Goal: Information Seeking & Learning: Learn about a topic

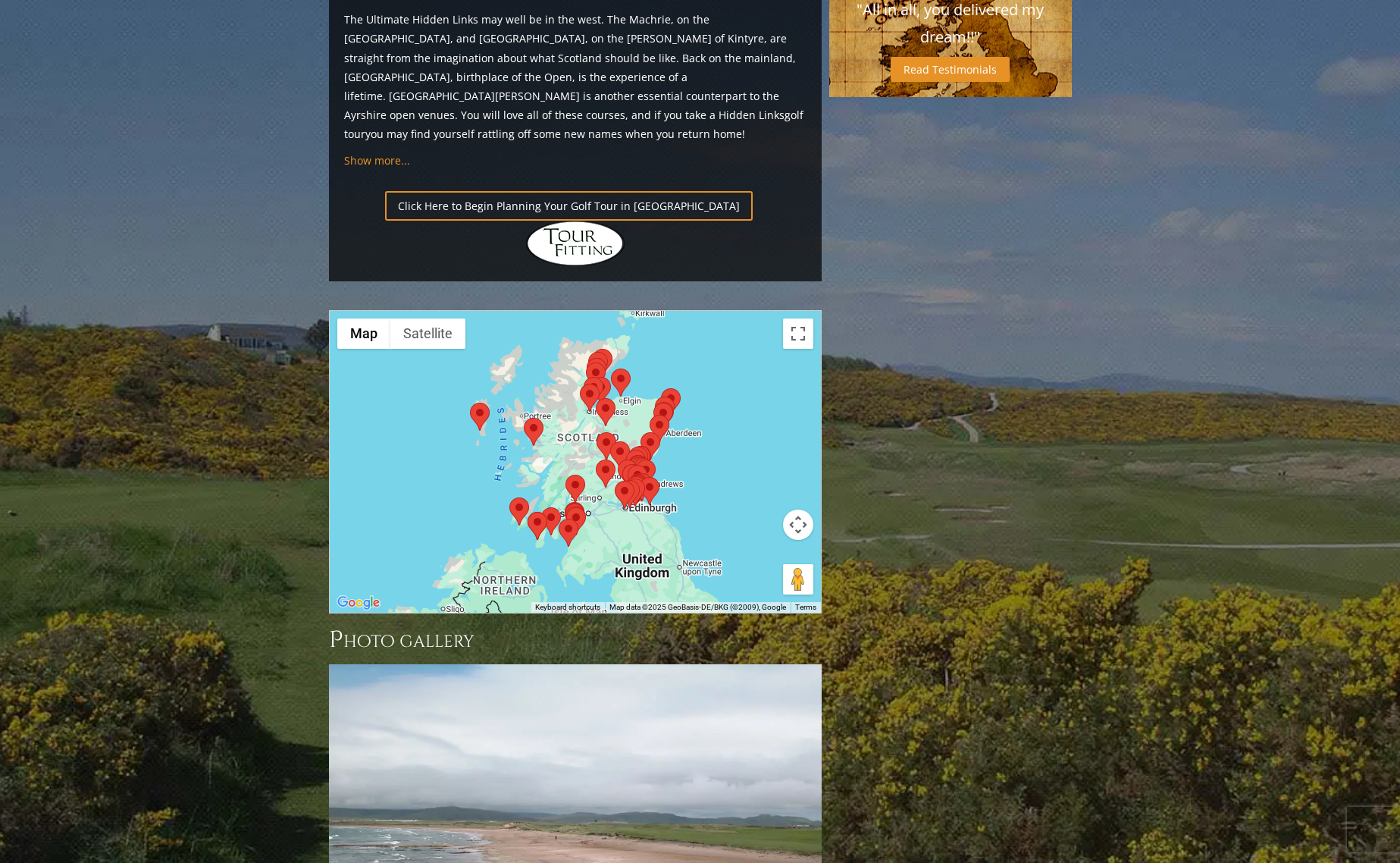
scroll to position [1666, 0]
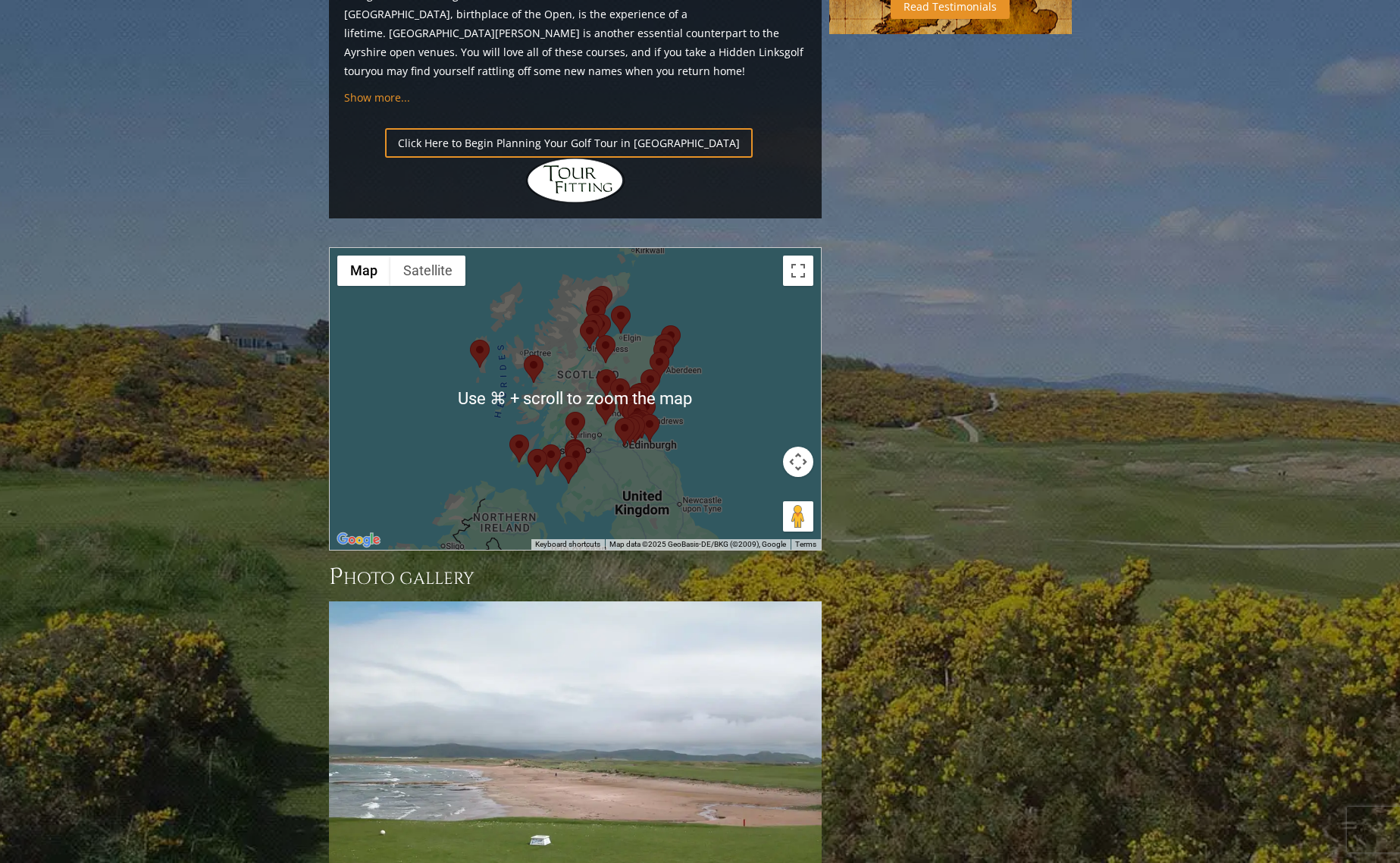
click at [524, 355] on area at bounding box center [524, 355] width 0 height 0
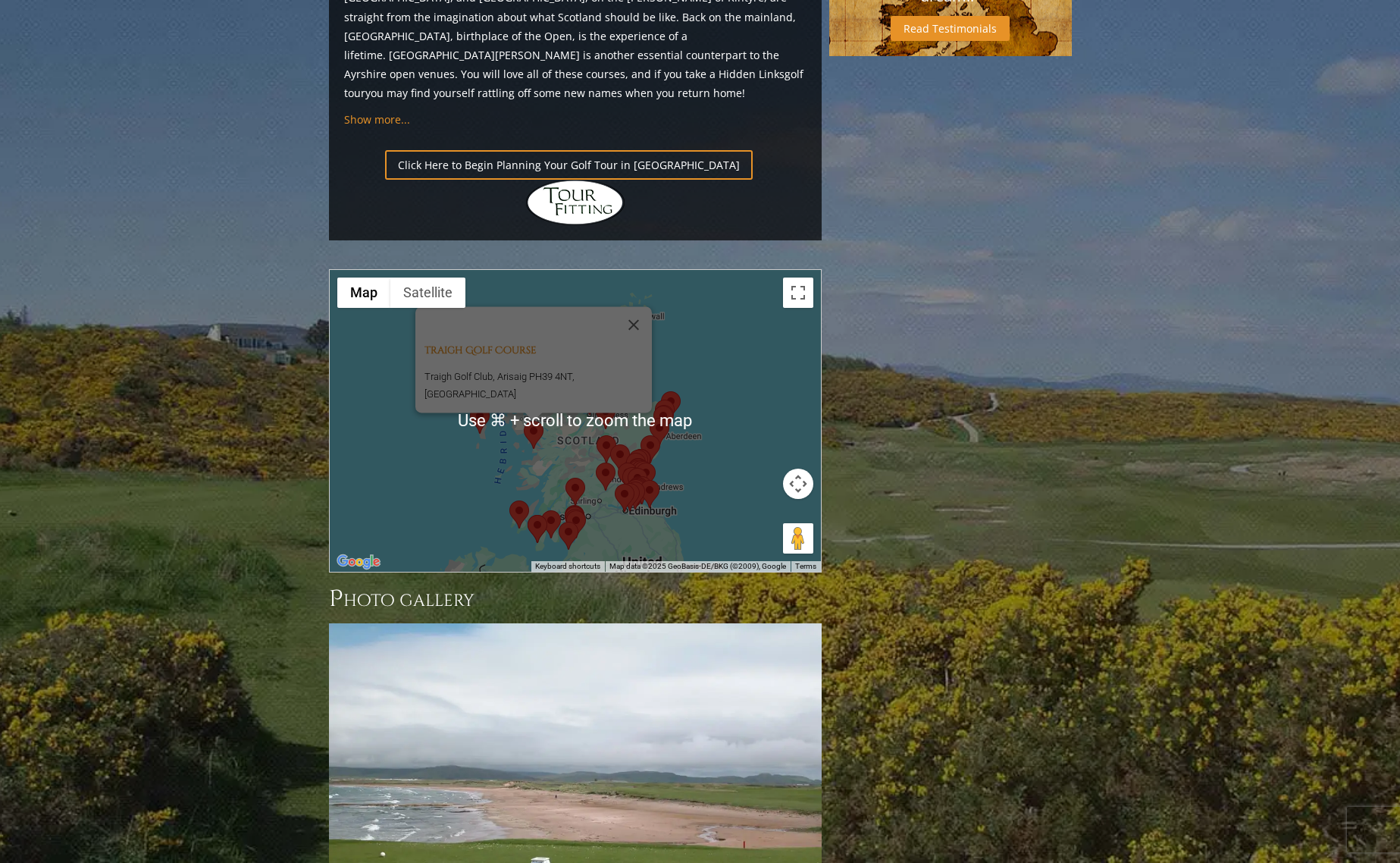
click at [440, 302] on div "Traigh Golf Course [GEOGRAPHIC_DATA], Arisaig PH39 4NT, [GEOGRAPHIC_DATA]" at bounding box center [575, 421] width 491 height 302
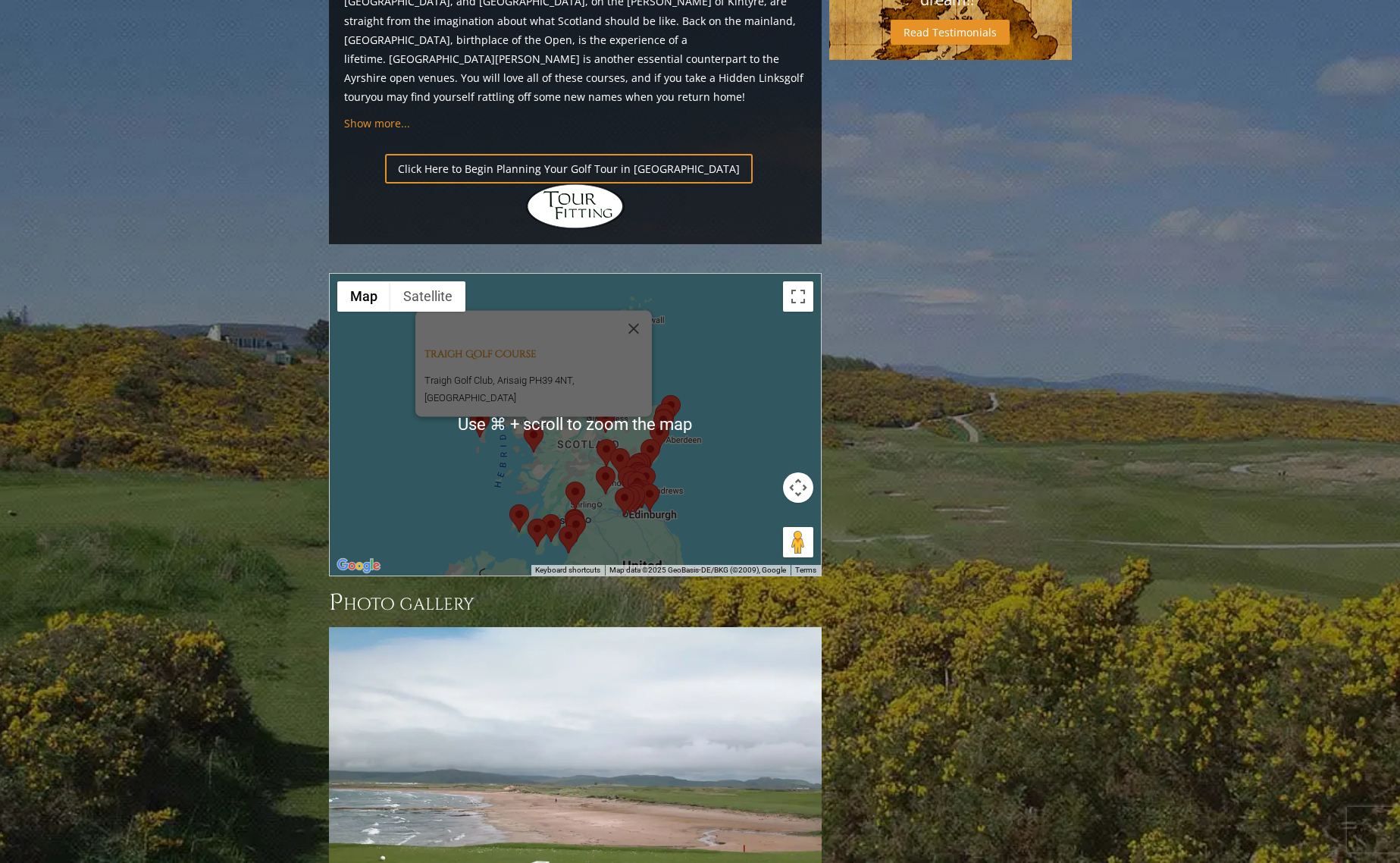
scroll to position [1540, 0]
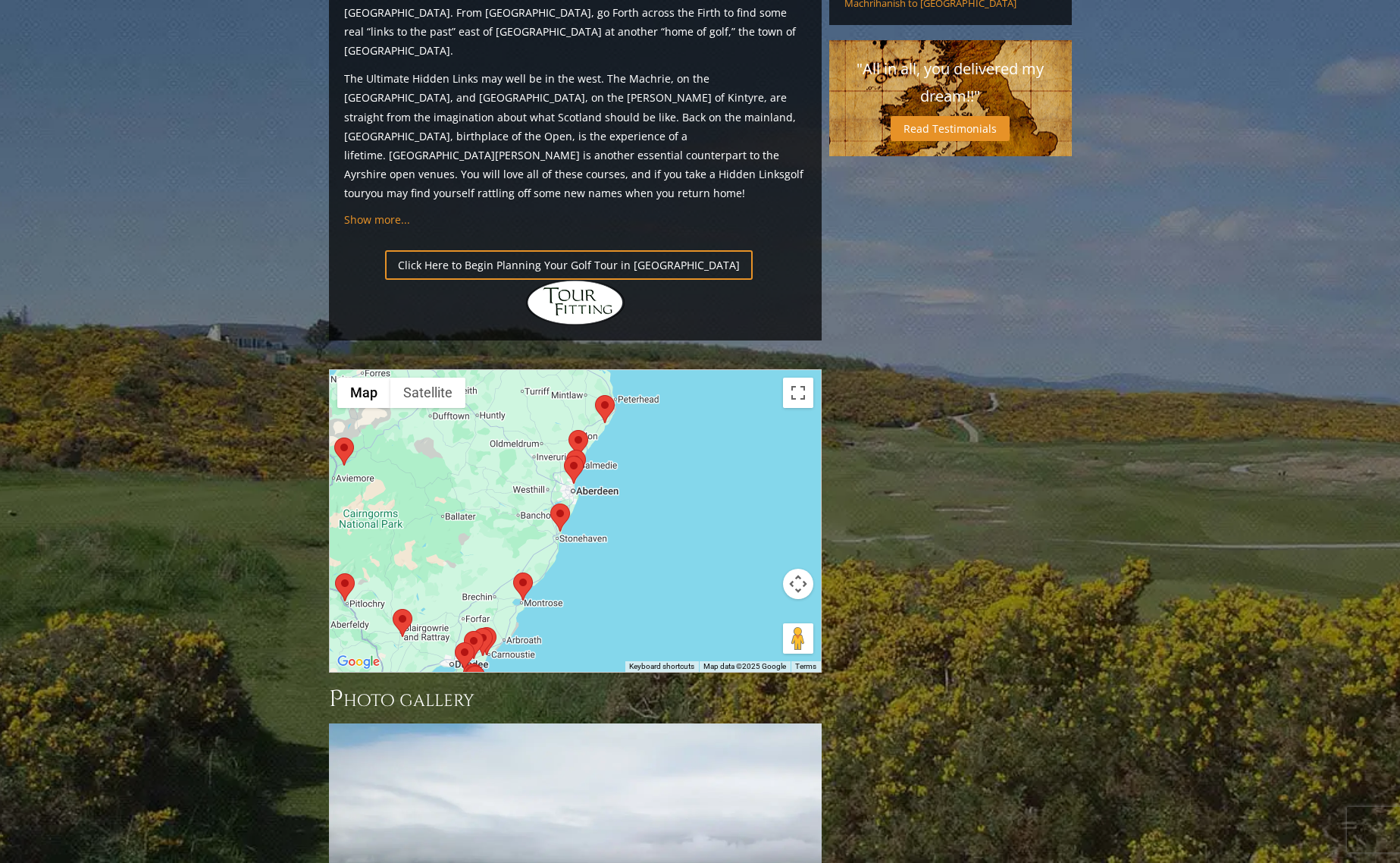
click at [545, 463] on div "Traigh Golf Course [GEOGRAPHIC_DATA], Arisaig PH39 4NT, [GEOGRAPHIC_DATA]" at bounding box center [575, 521] width 491 height 302
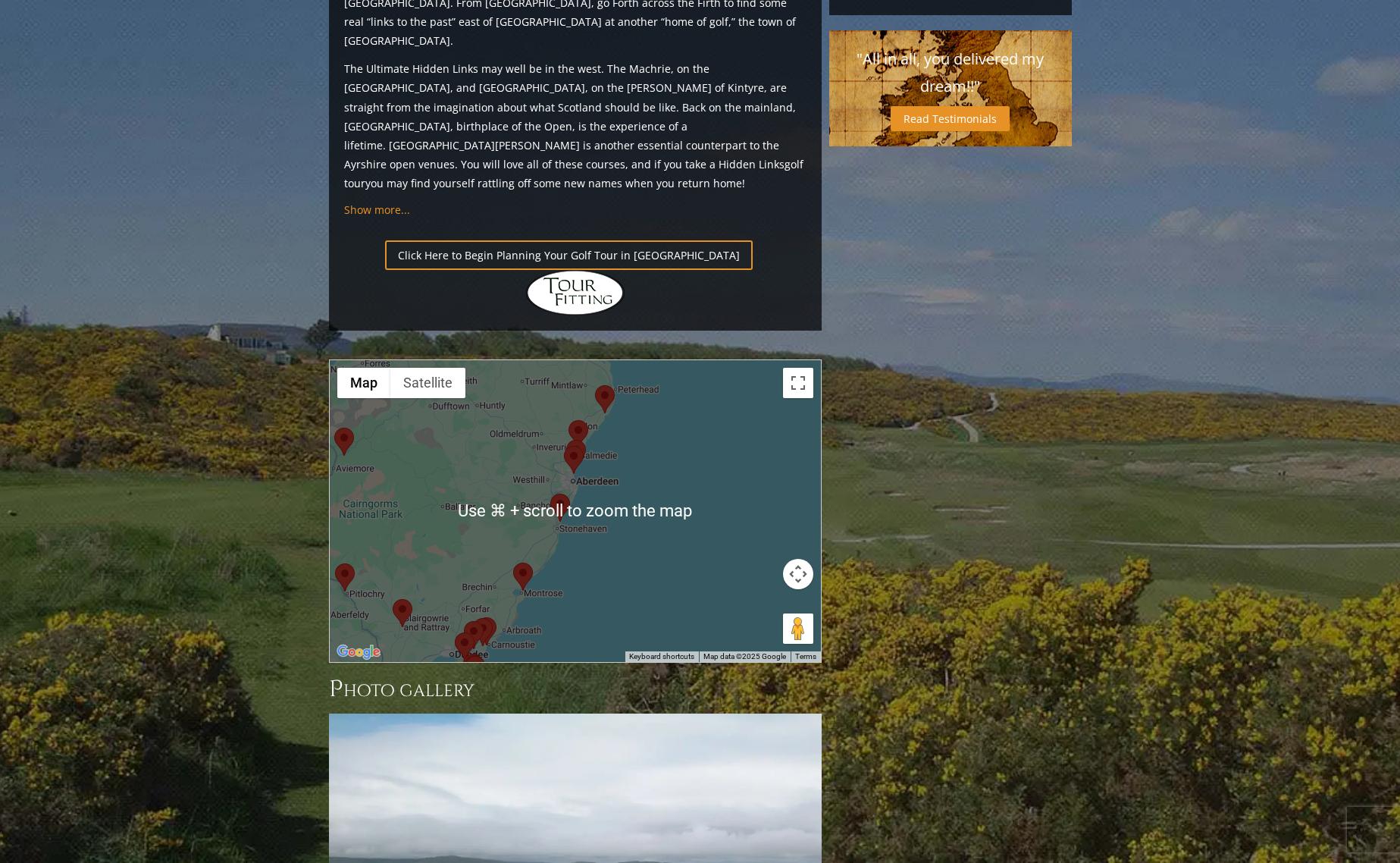
click at [595, 386] on area at bounding box center [595, 386] width 0 height 0
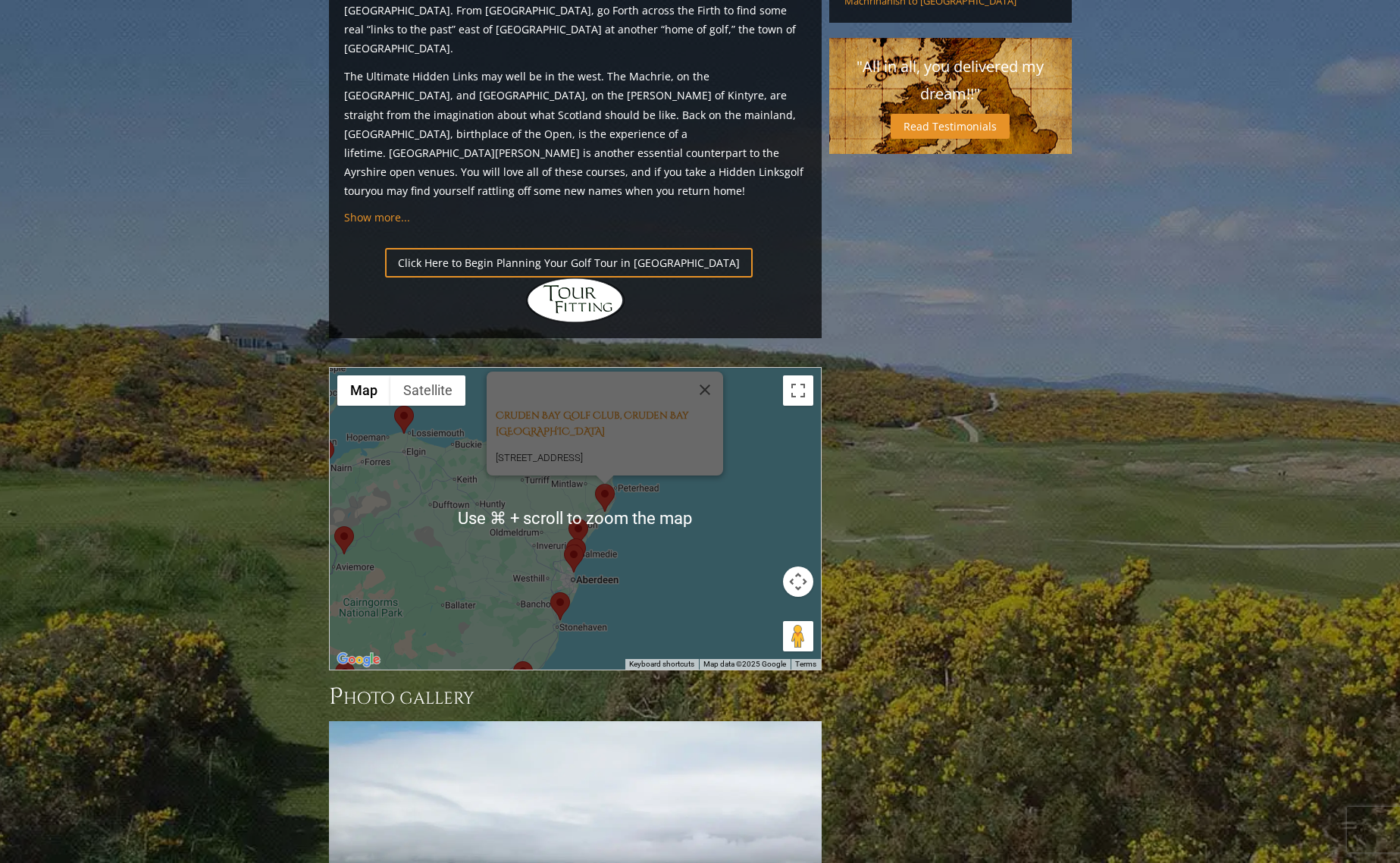
scroll to position [1541, 0]
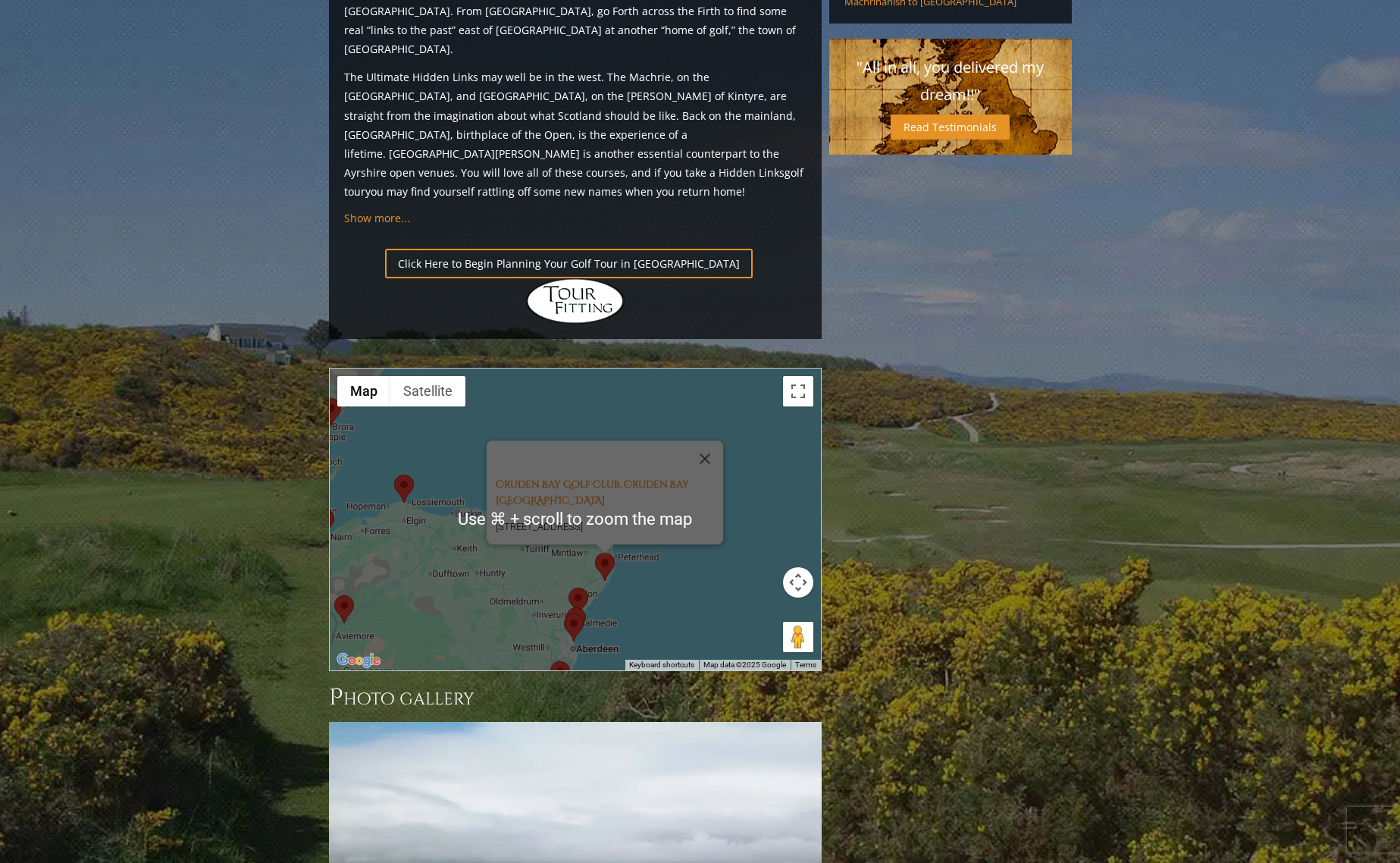
click at [555, 433] on div "Cruden Bay Golf Club, [GEOGRAPHIC_DATA] [STREET_ADDRESS]" at bounding box center [575, 519] width 491 height 302
click at [395, 475] on area at bounding box center [395, 475] width 0 height 0
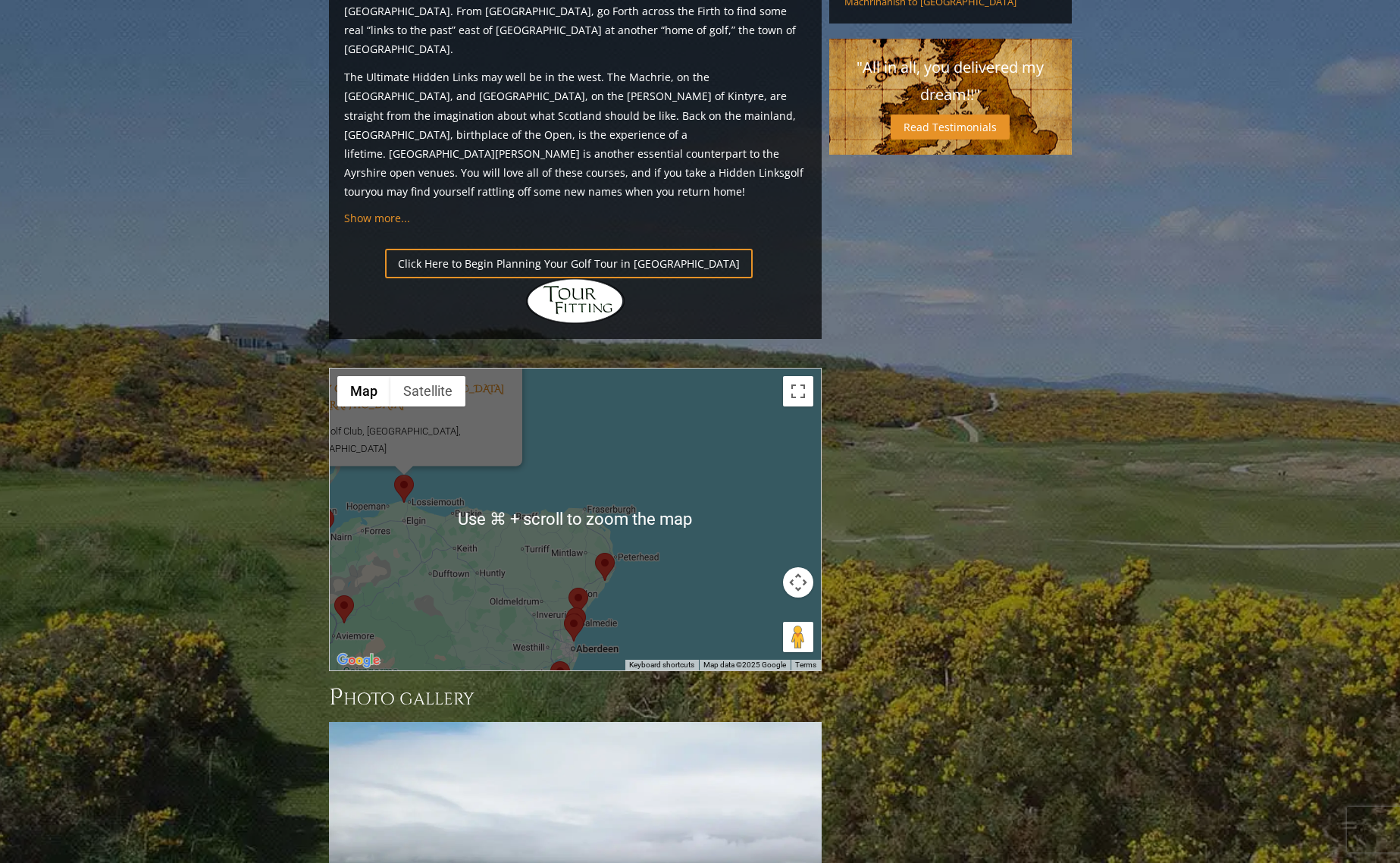
scroll to position [1542, 0]
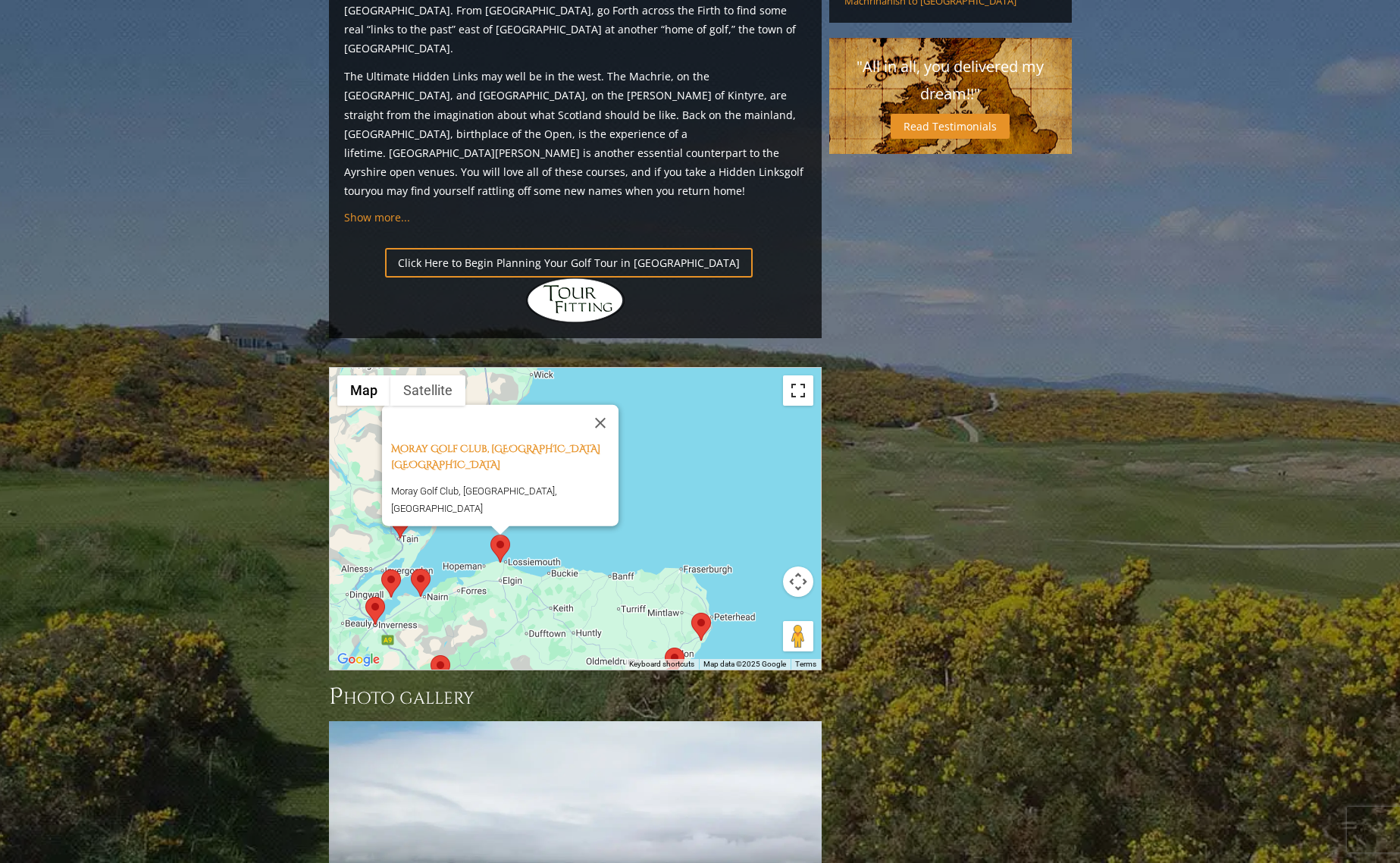
click at [797, 376] on button "Toggle fullscreen view" at bounding box center [797, 390] width 30 height 30
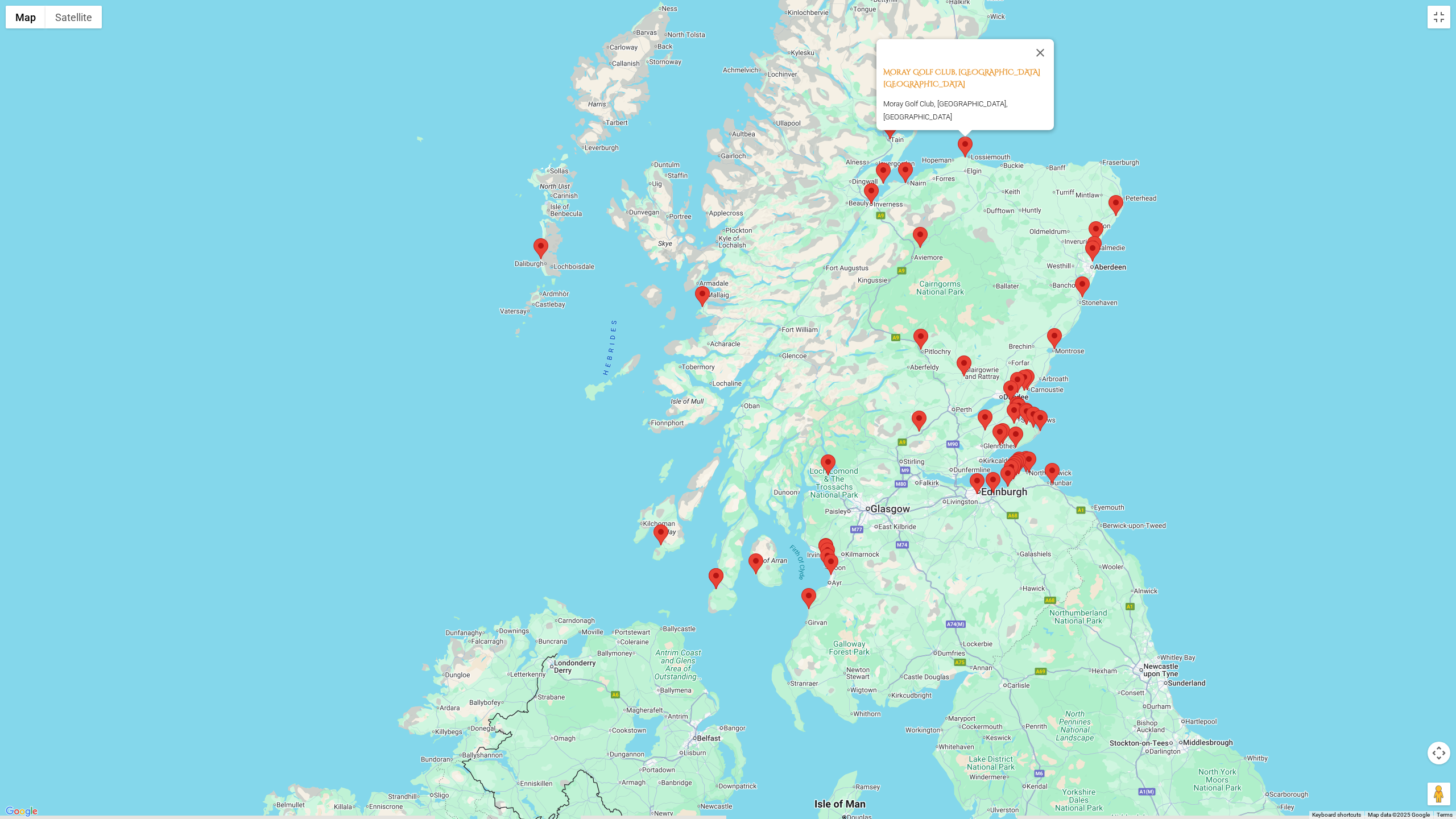
drag, startPoint x: 514, startPoint y: 563, endPoint x: 807, endPoint y: 277, distance: 409.4
click at [807, 277] on div "Moray Golf Club, Lossiemouth Scotland Moray Golf Club, [GEOGRAPHIC_DATA], [GEOG…" at bounding box center [728, 409] width 1456 height 819
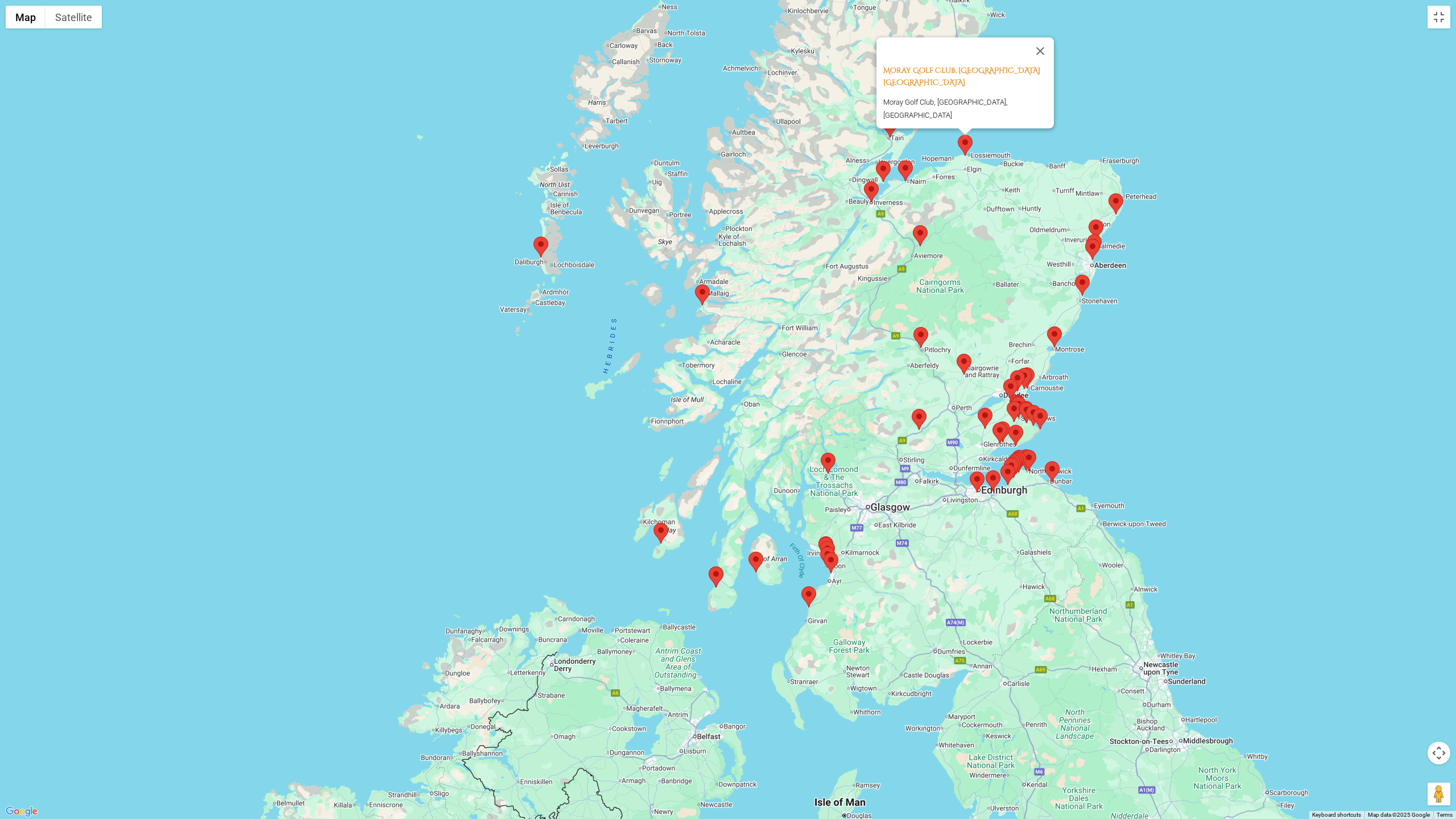
click at [820, 453] on area at bounding box center [820, 453] width 0 height 0
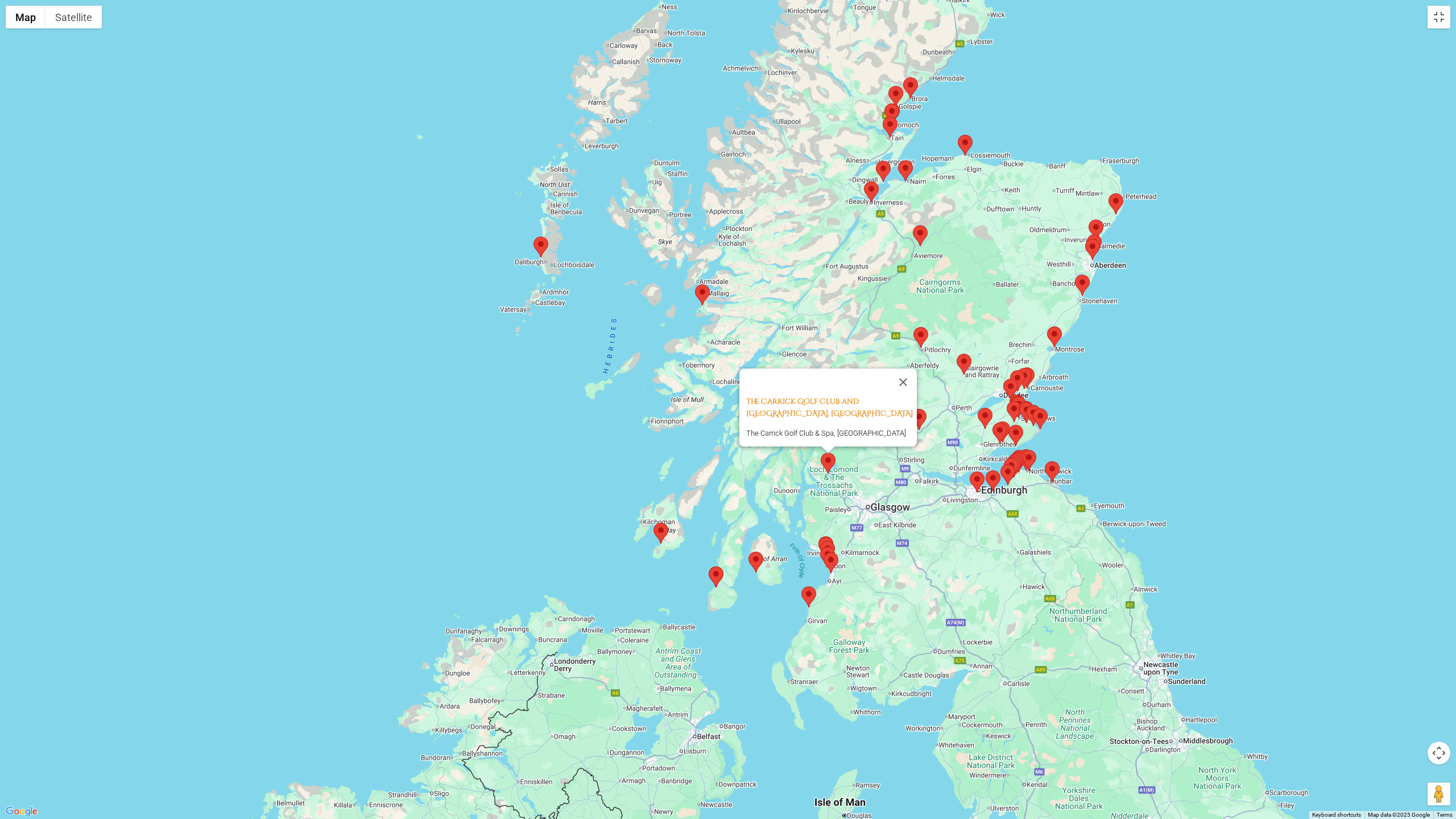
click at [908, 374] on button "Close" at bounding box center [903, 382] width 27 height 27
click at [913, 327] on area at bounding box center [913, 327] width 0 height 0
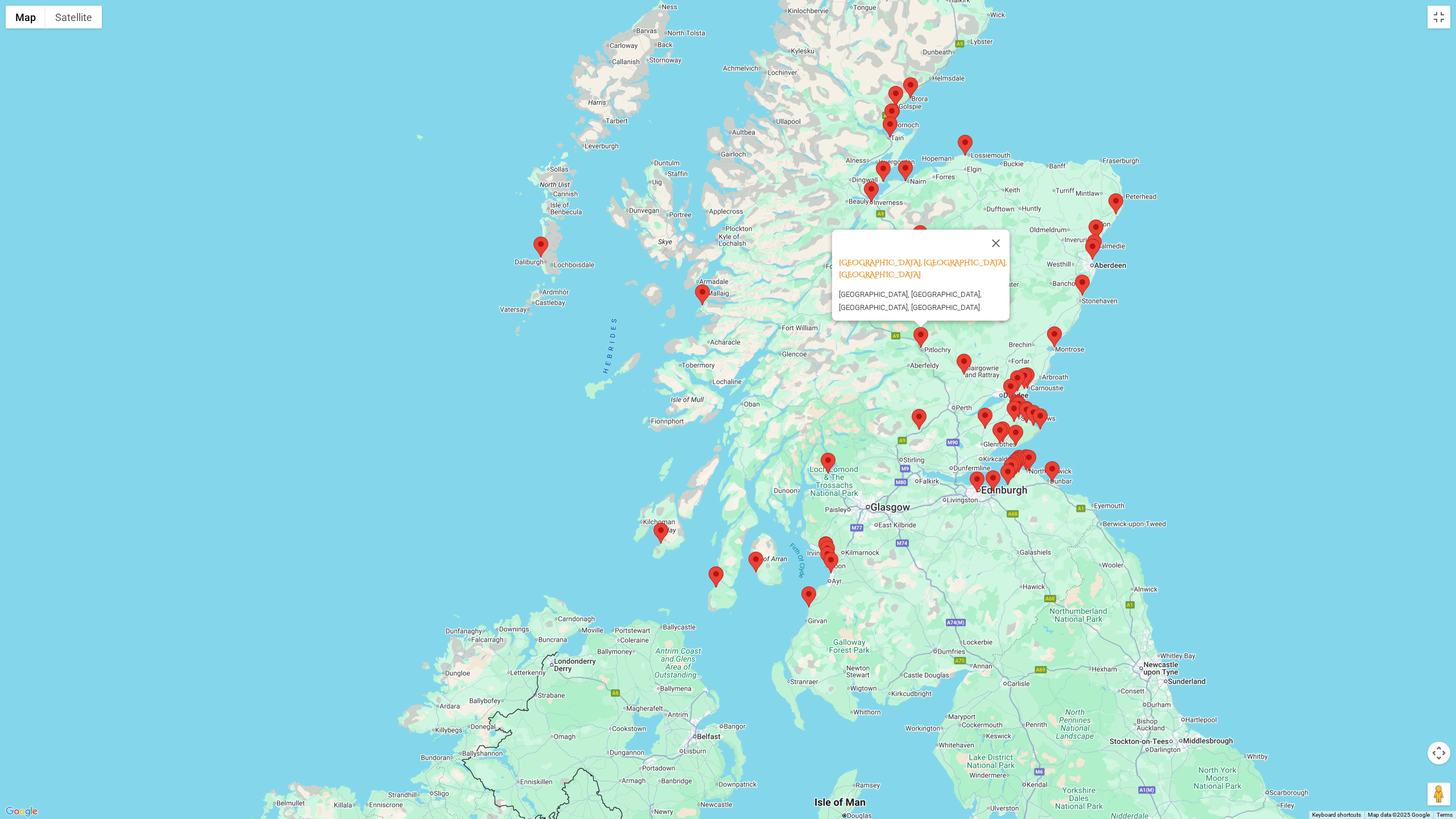
click at [695, 284] on area at bounding box center [695, 284] width 0 height 0
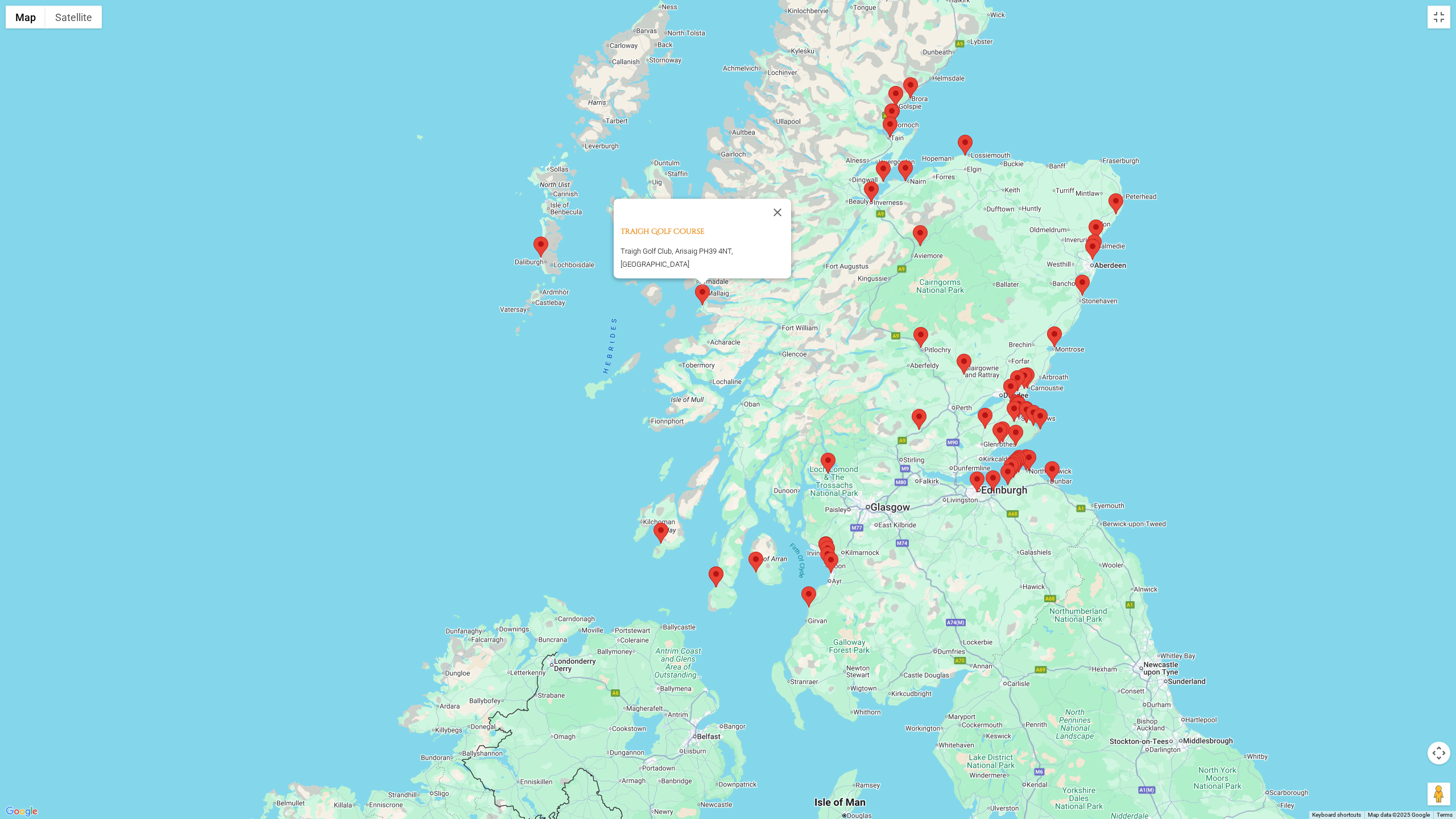
click at [850, 228] on div "Traigh Golf Course [GEOGRAPHIC_DATA], Arisaig PH39 4NT, [GEOGRAPHIC_DATA]" at bounding box center [728, 409] width 1456 height 819
click at [777, 219] on button "Close" at bounding box center [777, 212] width 27 height 27
drag, startPoint x: 802, startPoint y: 228, endPoint x: 666, endPoint y: 616, distance: 411.1
click at [801, 228] on div at bounding box center [728, 409] width 1456 height 819
click at [748, 552] on area at bounding box center [748, 552] width 0 height 0
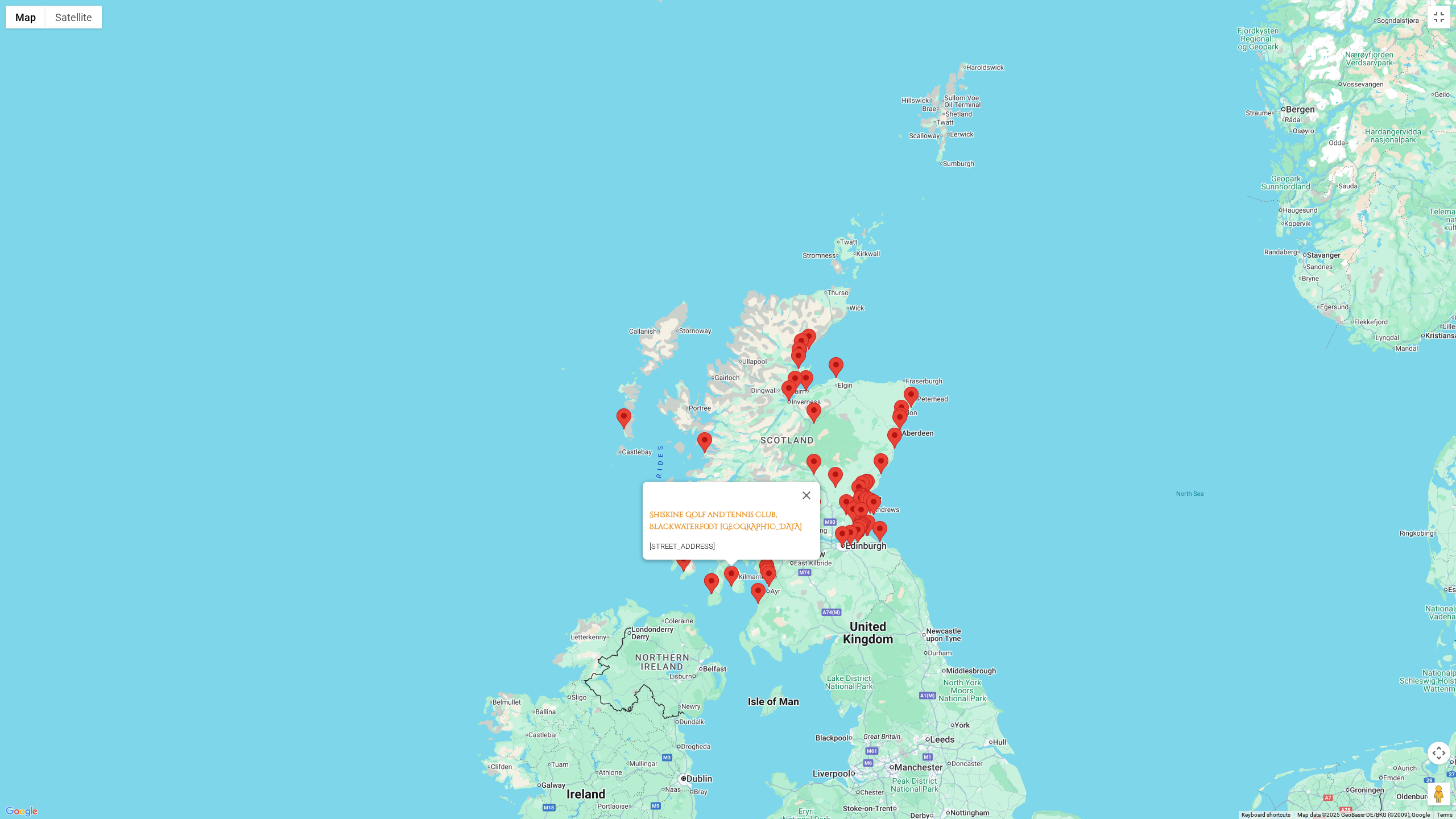
click at [704, 574] on area at bounding box center [704, 574] width 0 height 0
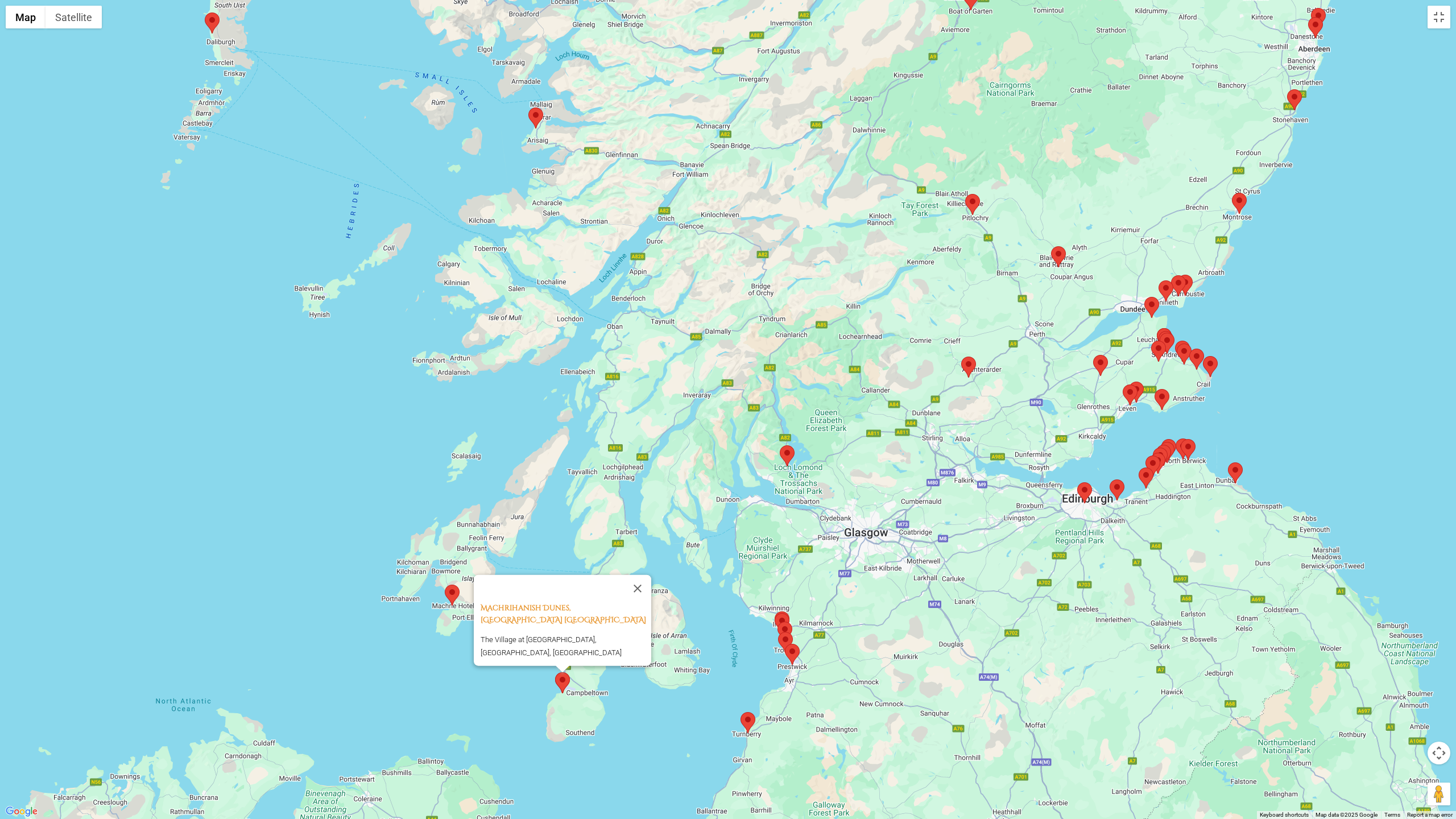
click at [775, 613] on area at bounding box center [775, 613] width 0 height 0
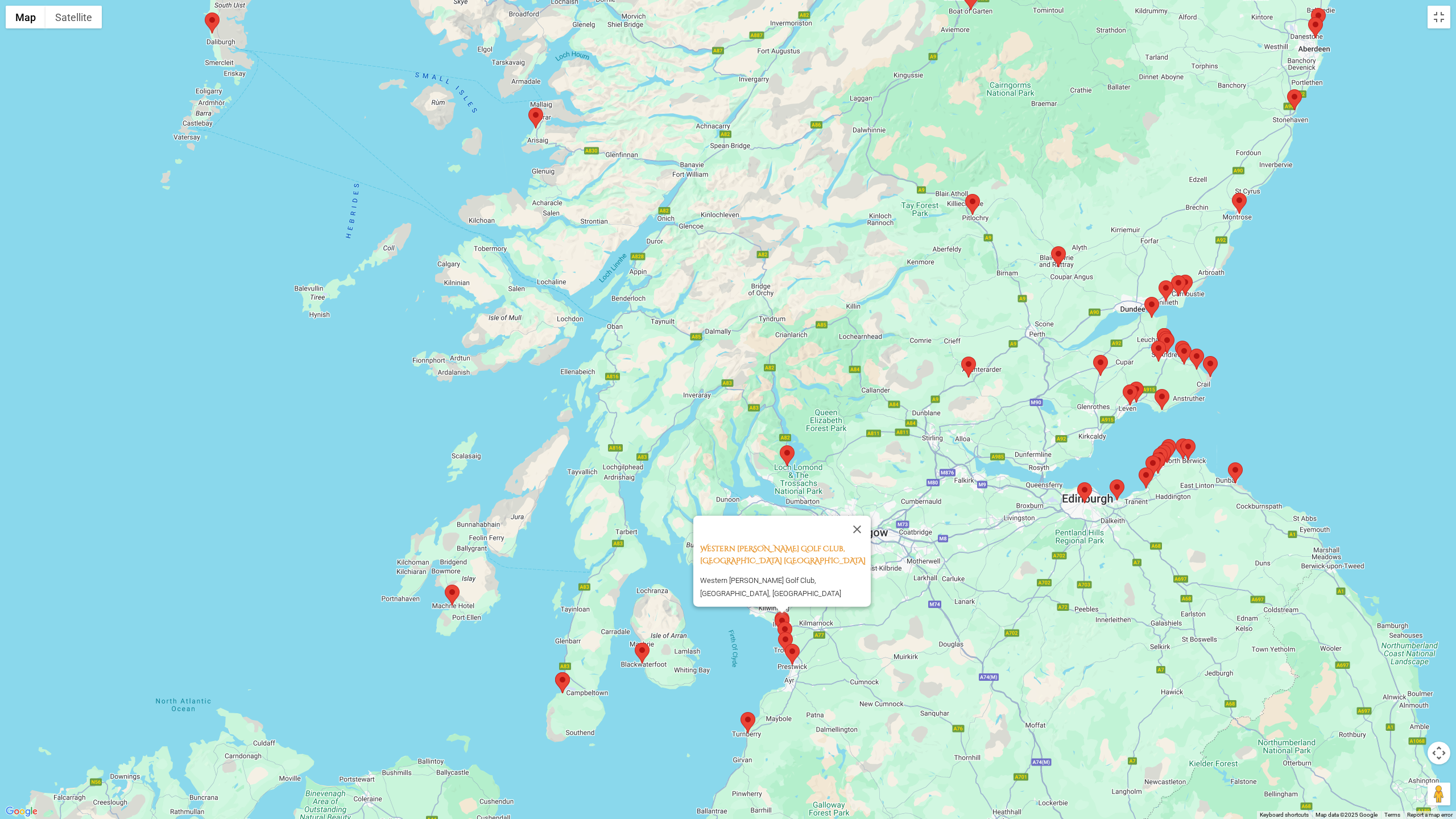
click at [779, 445] on area at bounding box center [779, 445] width 0 height 0
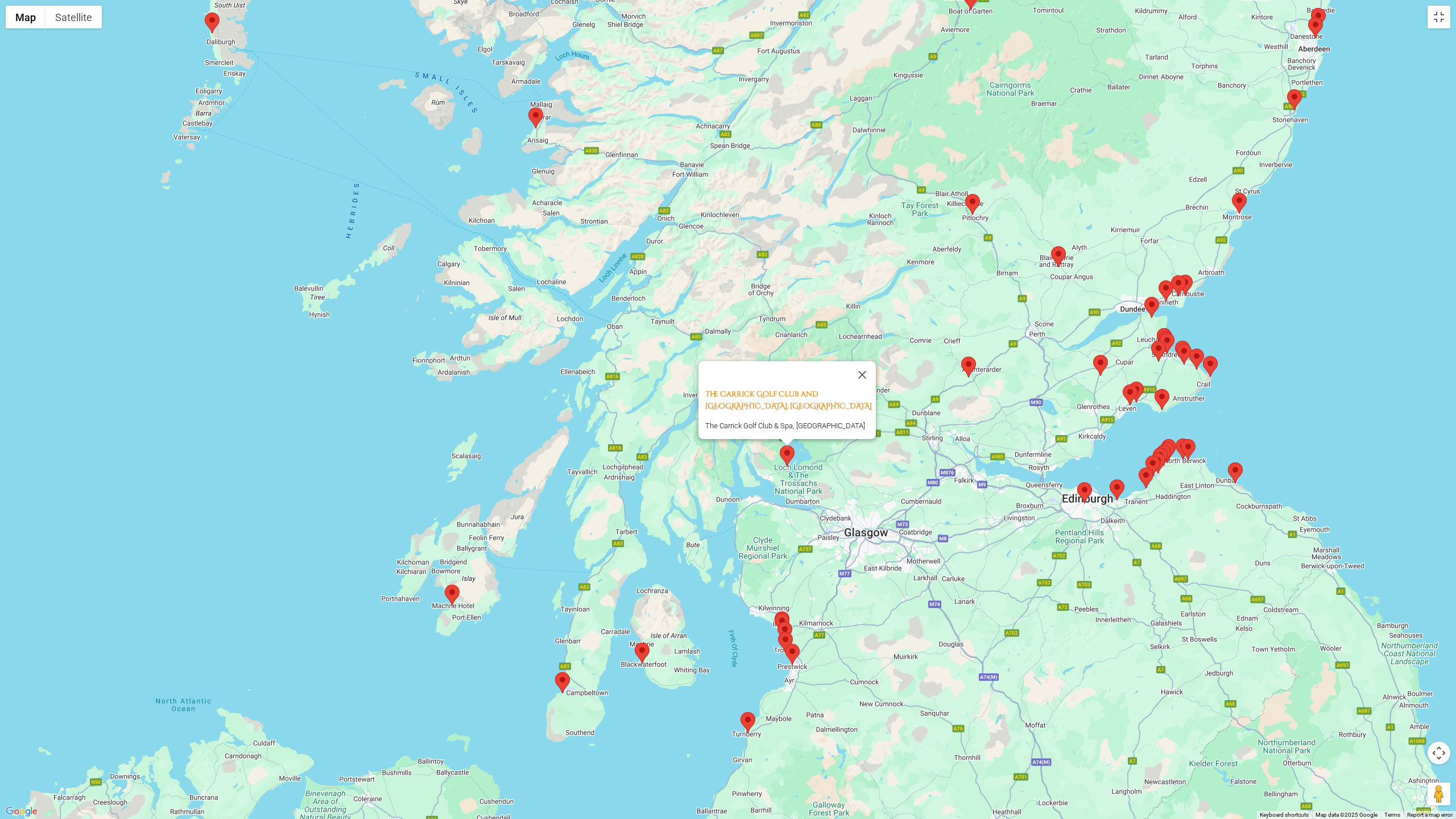
click at [659, 357] on div "The Carrick Golf Club and Spa, [GEOGRAPHIC_DATA] The Carrick Golf Club & Spa, […" at bounding box center [728, 409] width 1456 height 819
click at [635, 642] on area at bounding box center [635, 642] width 0 height 0
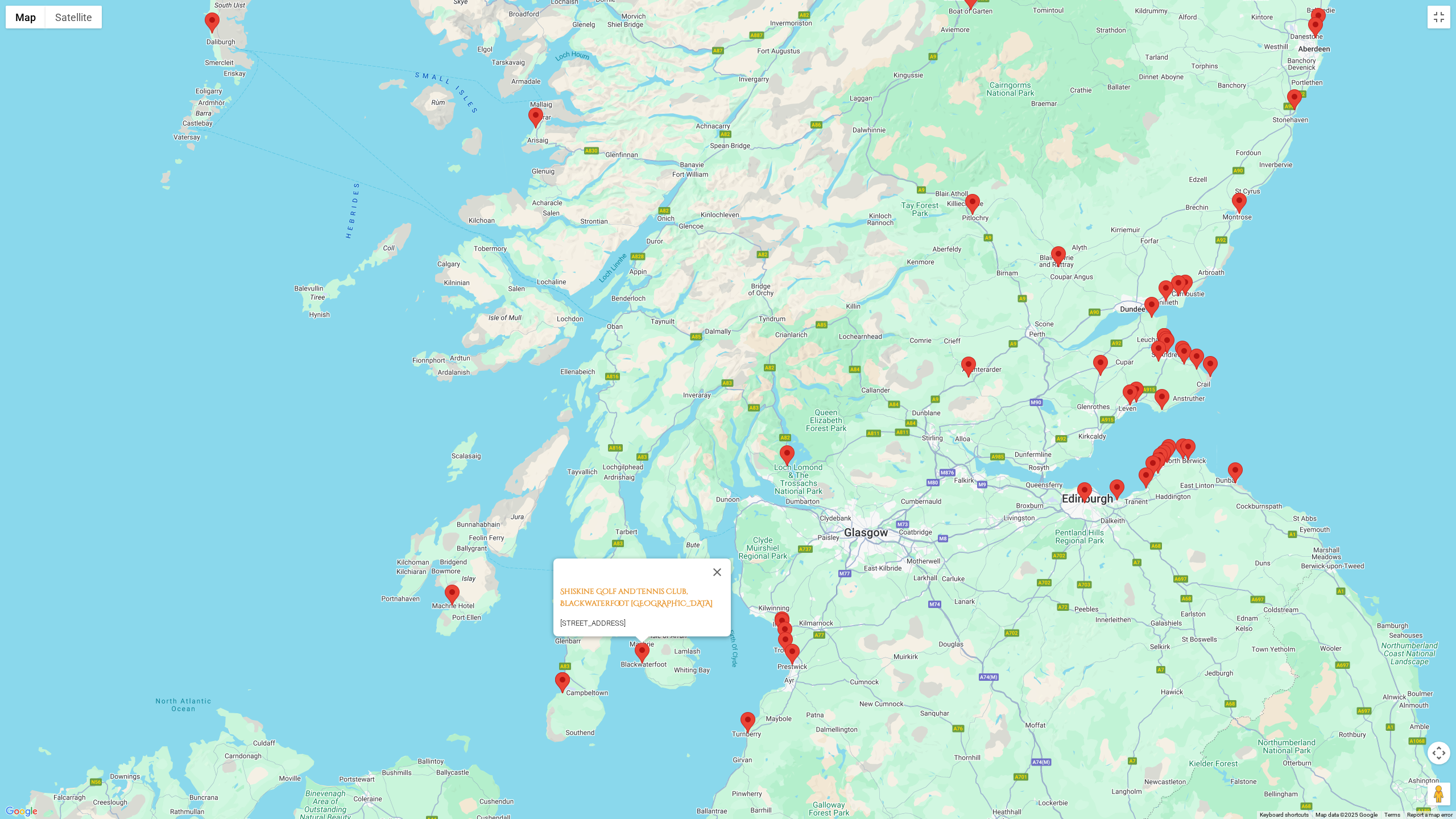
click at [961, 357] on area at bounding box center [961, 357] width 0 height 0
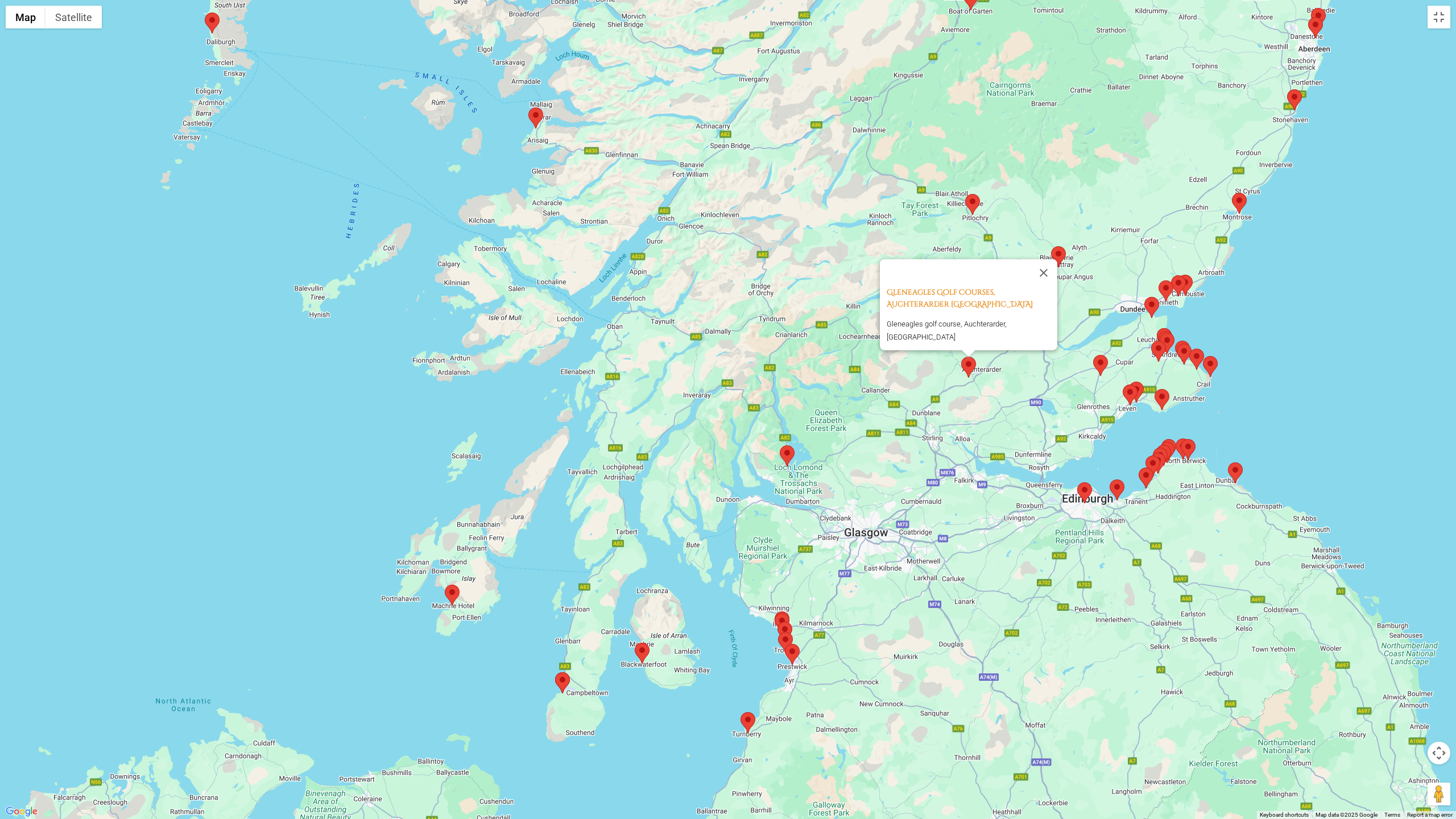
click at [1050, 261] on div "[GEOGRAPHIC_DATA], Auchterarder [GEOGRAPHIC_DATA] [GEOGRAPHIC_DATA] golf course…" at bounding box center [728, 409] width 1456 height 819
click at [965, 194] on area at bounding box center [965, 194] width 0 height 0
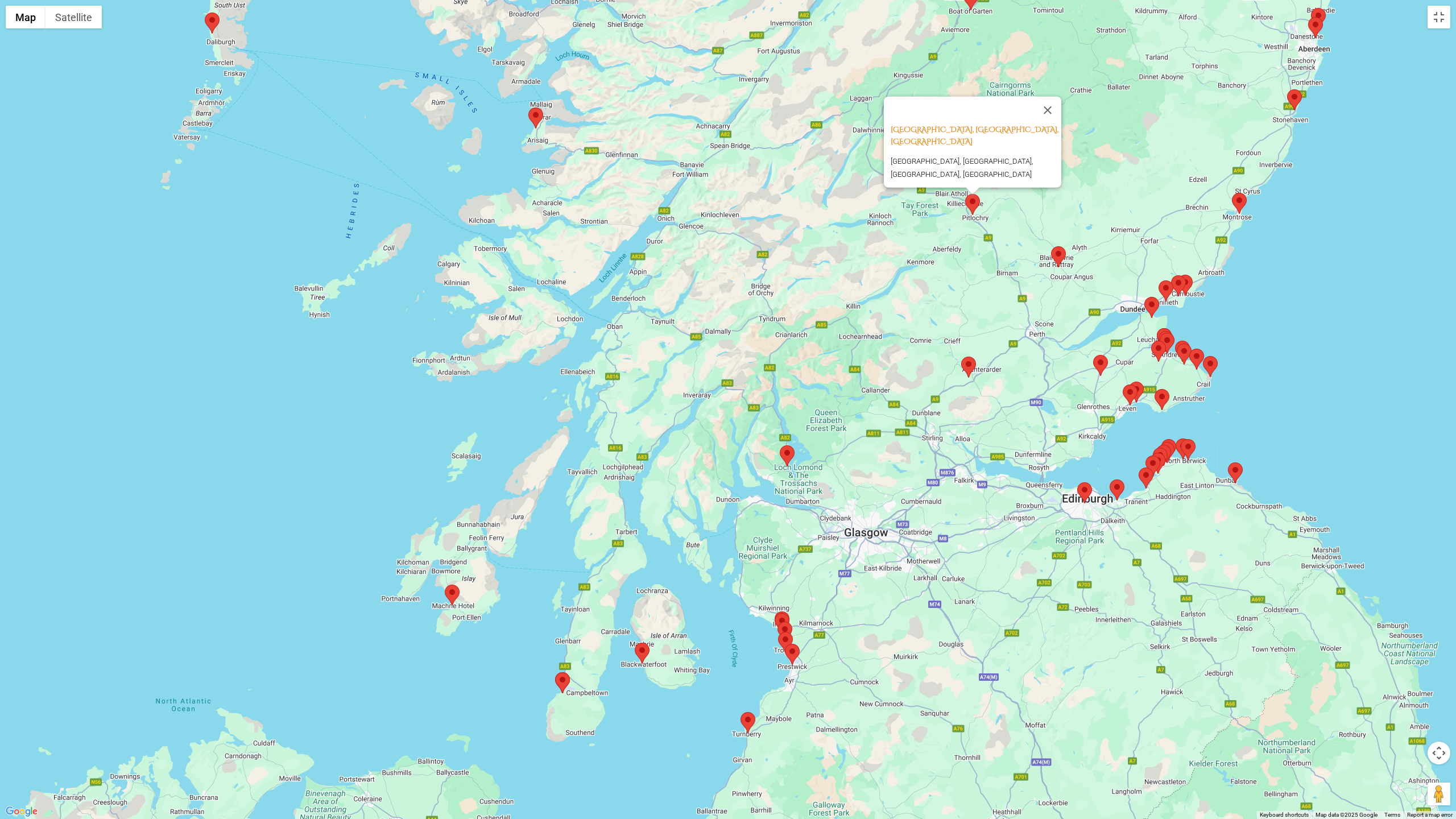
click at [910, 279] on div "[GEOGRAPHIC_DATA], [GEOGRAPHIC_DATA], [GEOGRAPHIC_DATA] [GEOGRAPHIC_DATA], [GEO…" at bounding box center [728, 409] width 1456 height 819
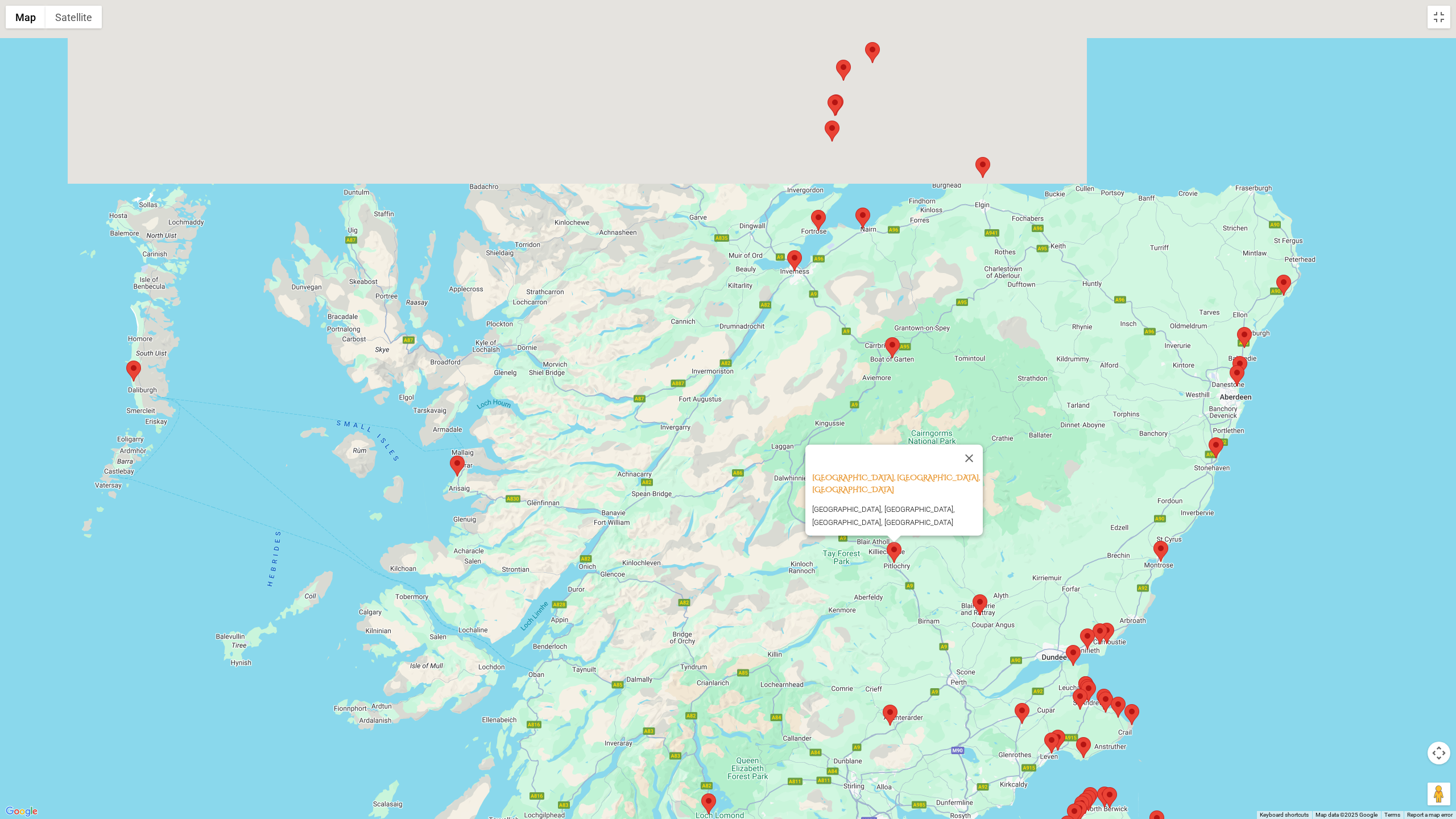
drag, startPoint x: 779, startPoint y: 125, endPoint x: 702, endPoint y: 467, distance: 350.6
click at [702, 467] on div "[GEOGRAPHIC_DATA], [GEOGRAPHIC_DATA], [GEOGRAPHIC_DATA] [GEOGRAPHIC_DATA], [GEO…" at bounding box center [728, 409] width 1456 height 819
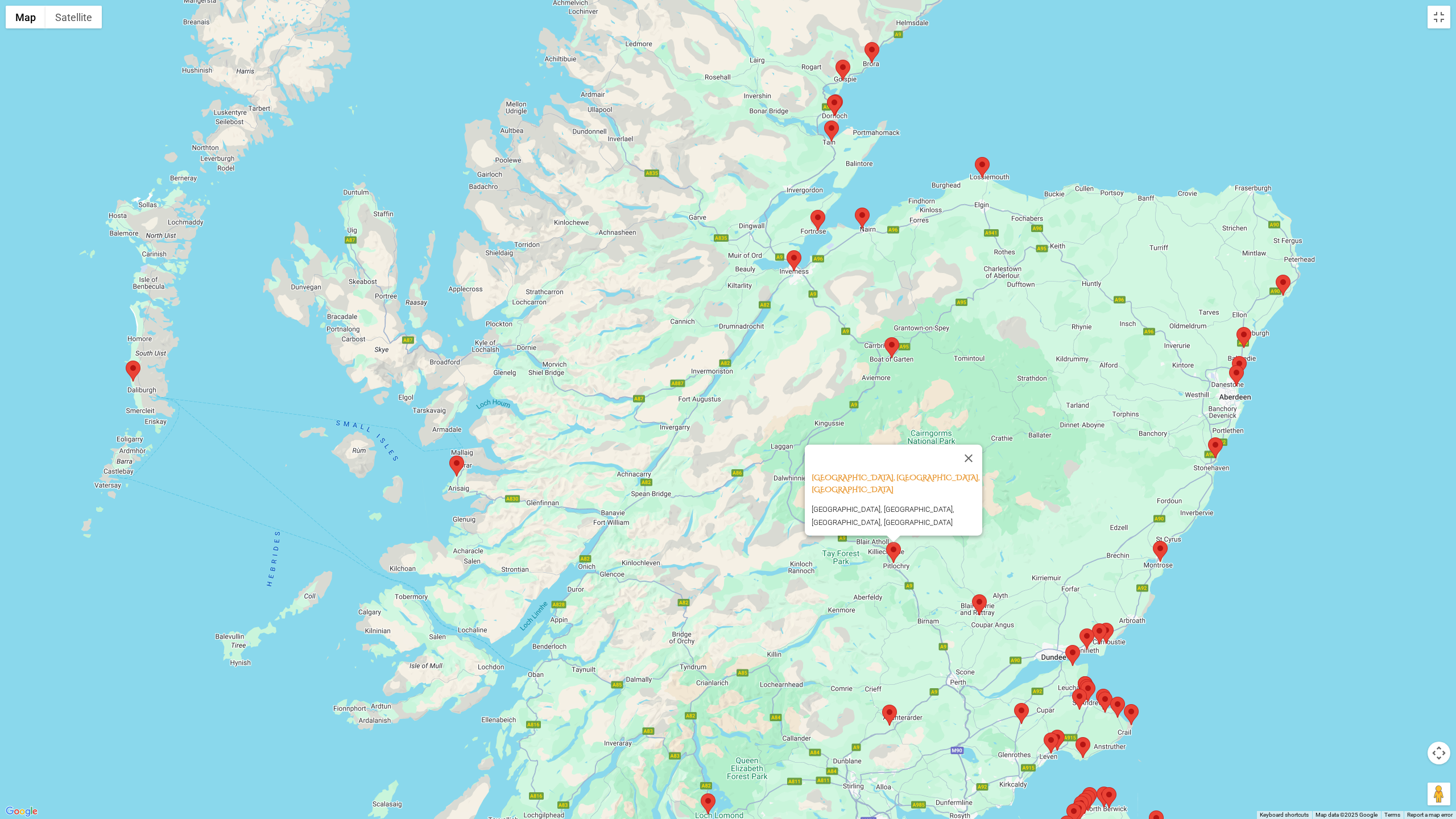
click at [855, 207] on area at bounding box center [855, 207] width 0 height 0
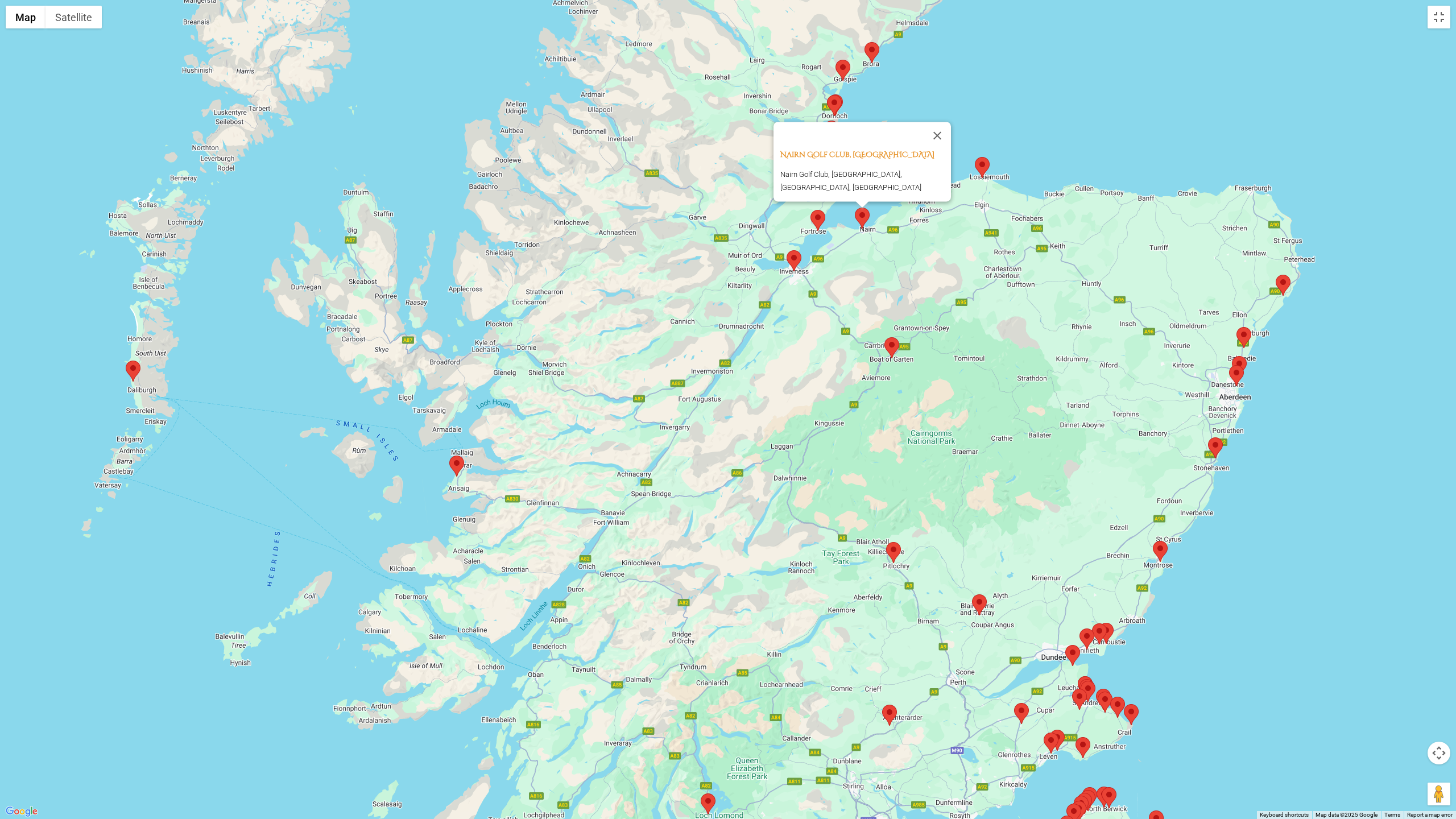
click at [810, 210] on area at bounding box center [810, 210] width 0 height 0
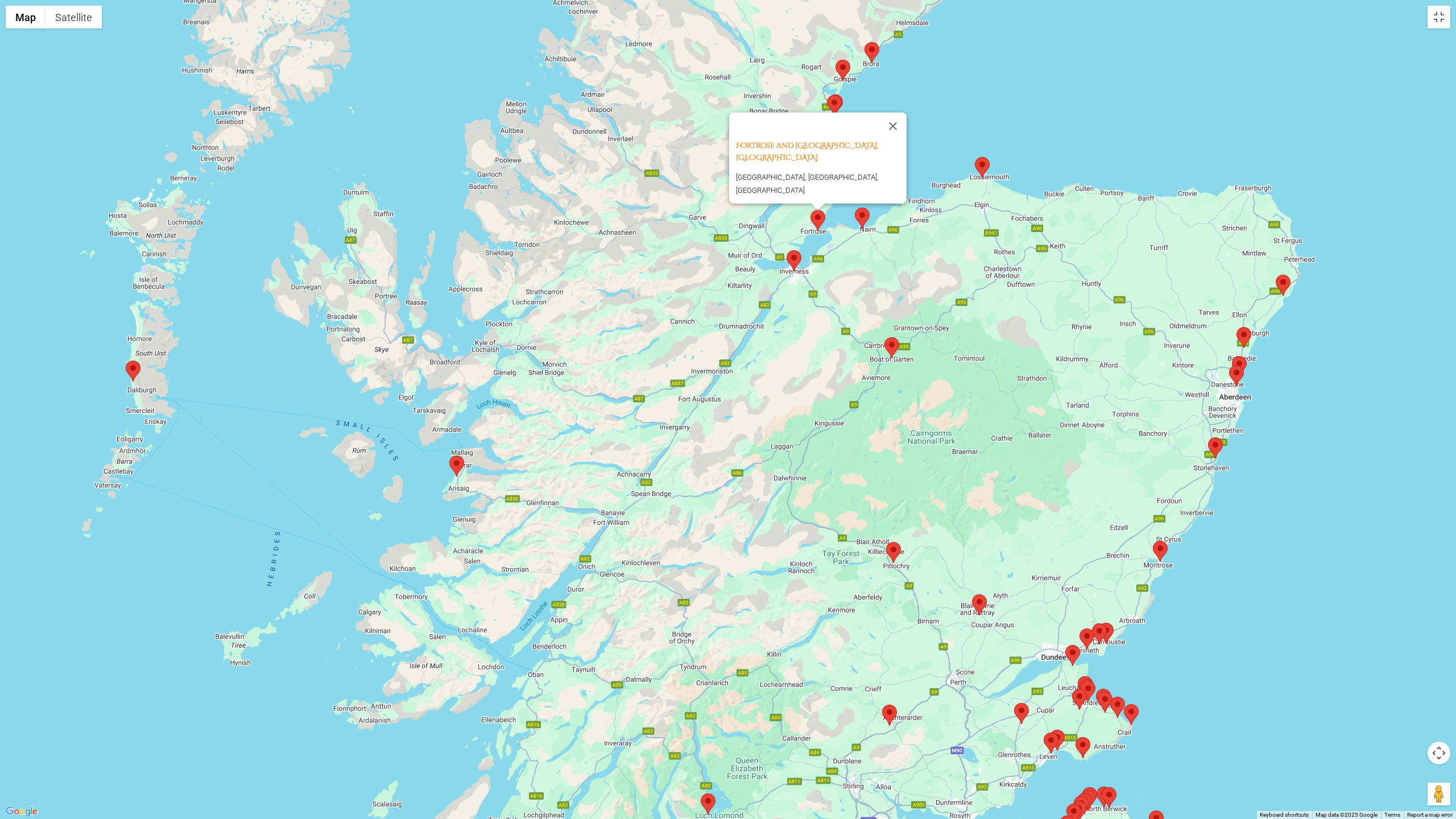
click at [786, 250] on area at bounding box center [786, 250] width 0 height 0
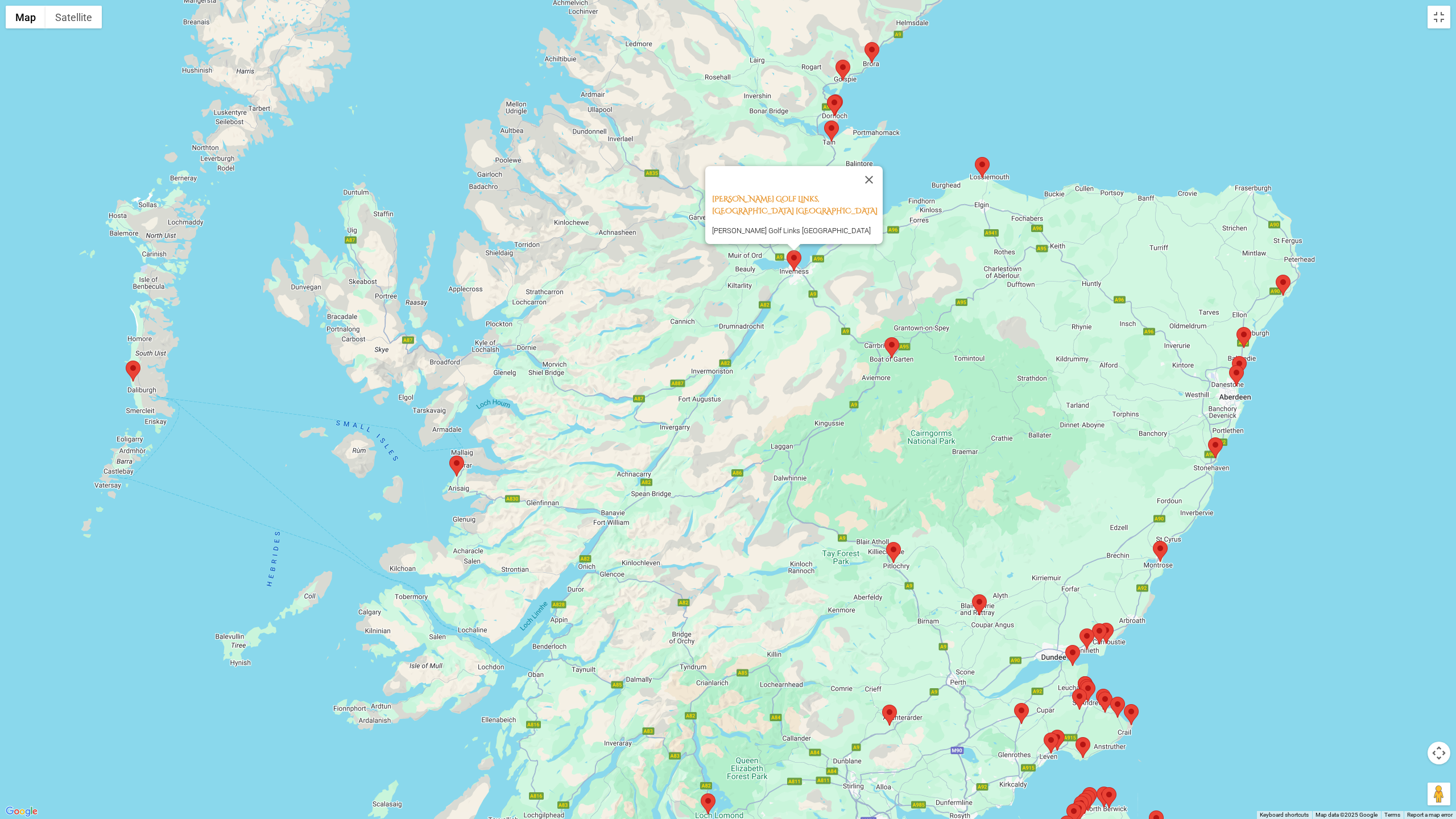
click at [649, 246] on div "[PERSON_NAME] Golf Links, [GEOGRAPHIC_DATA] [GEOGRAPHIC_DATA] [PERSON_NAME][GEO…" at bounding box center [728, 409] width 1456 height 819
click at [872, 171] on button "Close" at bounding box center [869, 179] width 27 height 27
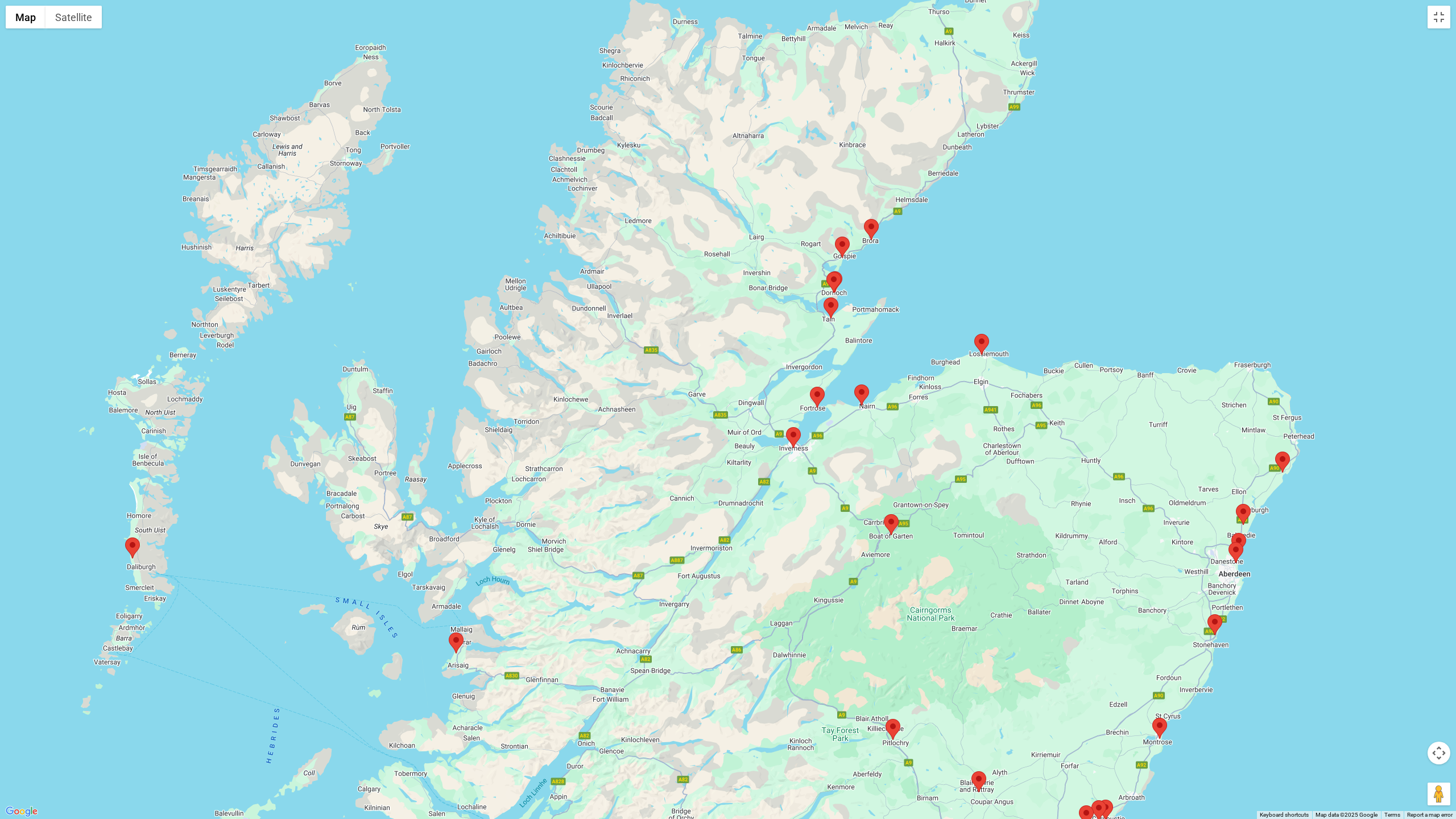
drag, startPoint x: 707, startPoint y: 177, endPoint x: 707, endPoint y: 354, distance: 177.0
click at [707, 354] on div at bounding box center [728, 409] width 1456 height 819
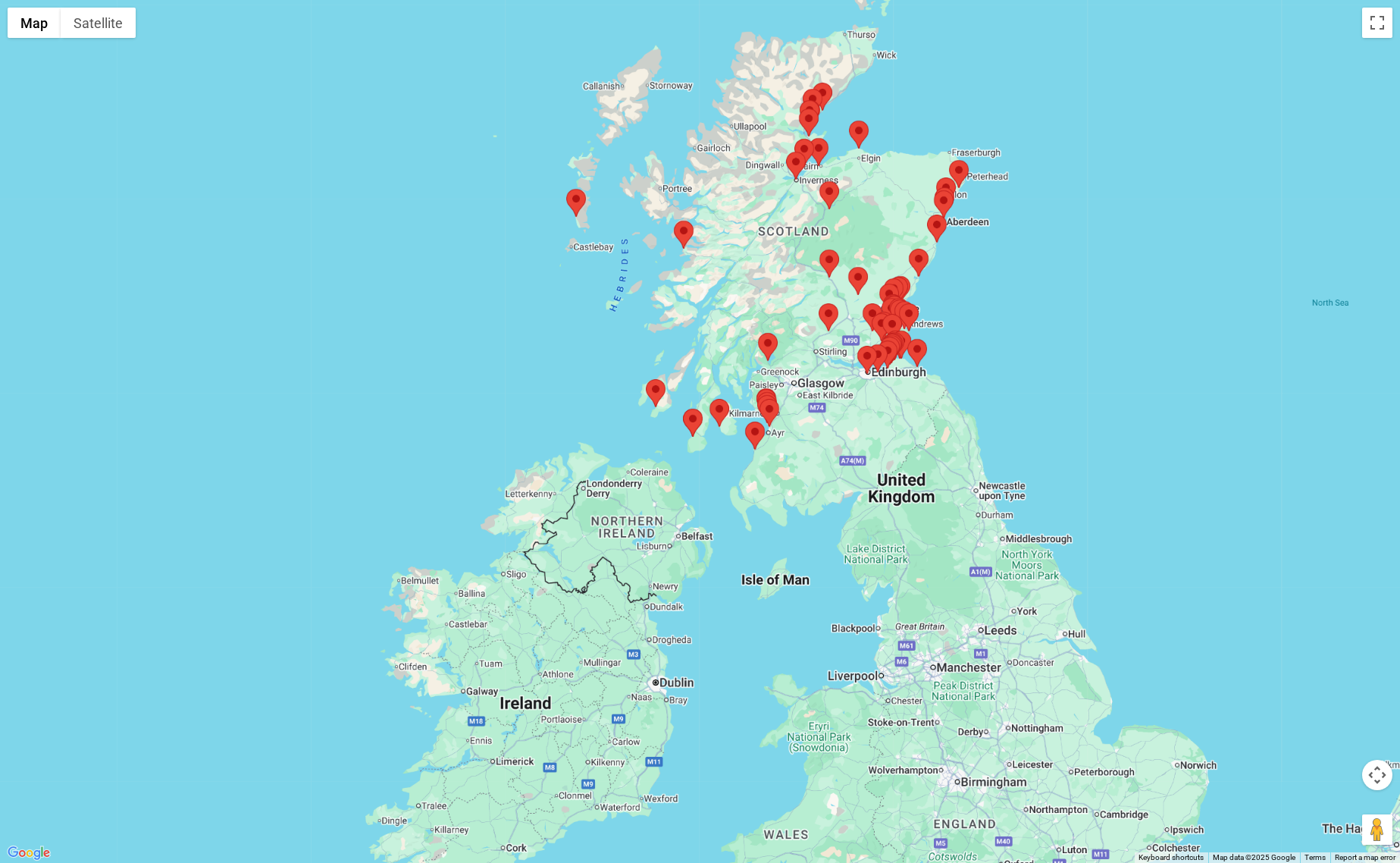
scroll to position [2104, 0]
